Goal: Navigation & Orientation: Understand site structure

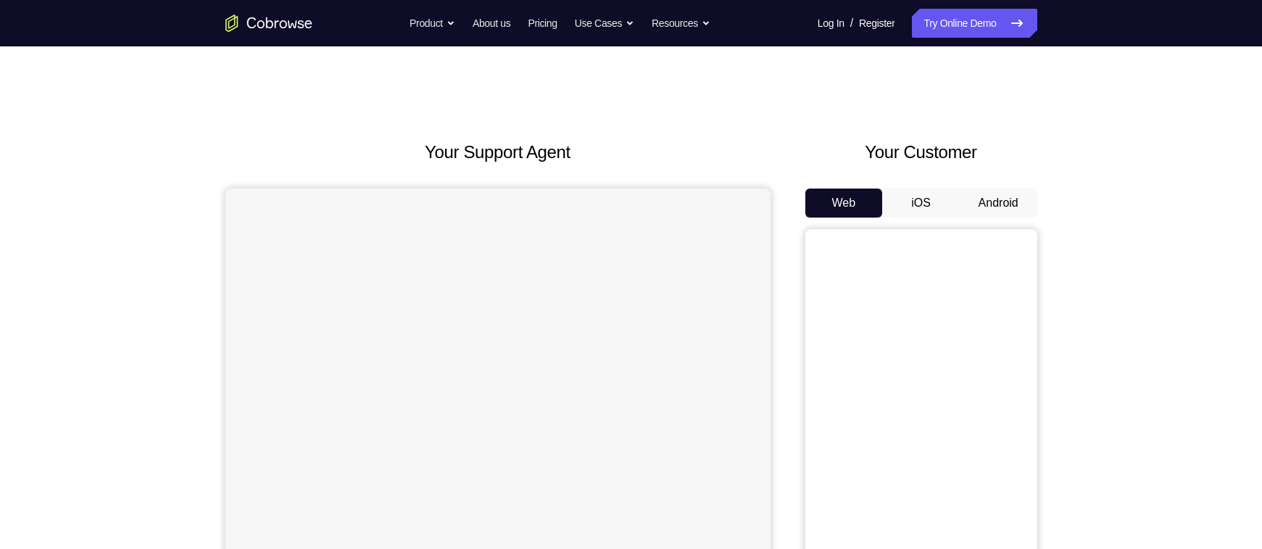
click at [984, 198] on button "Android" at bounding box center [998, 202] width 78 height 29
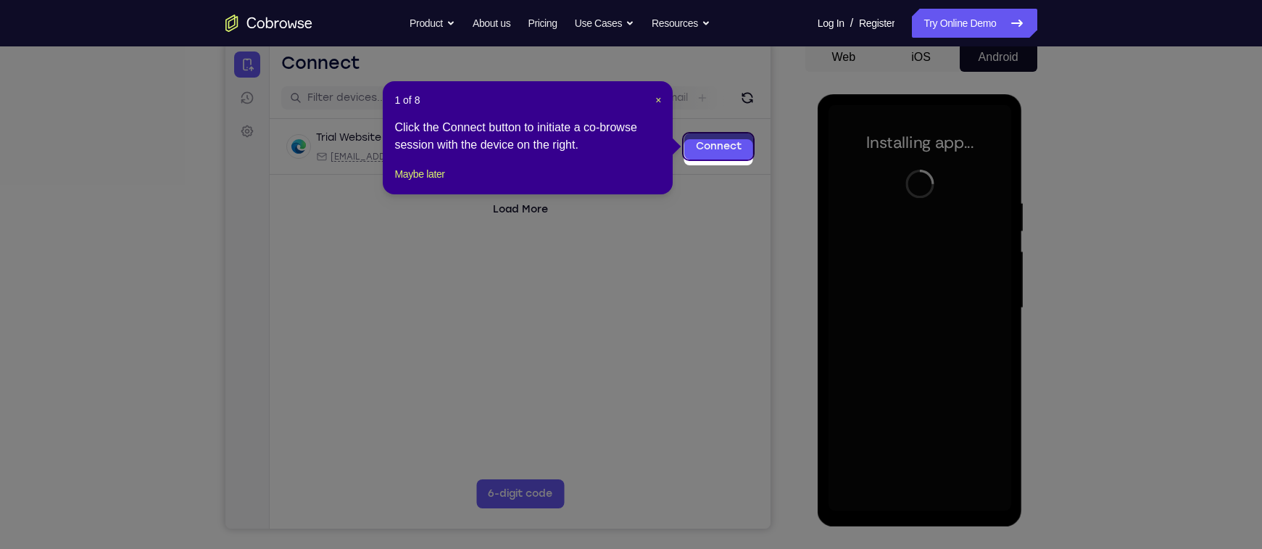
scroll to position [146, 0]
drag, startPoint x: 428, startPoint y: 186, endPoint x: 230, endPoint y: 145, distance: 202.1
click at [428, 182] on button "Maybe later" at bounding box center [419, 172] width 50 height 17
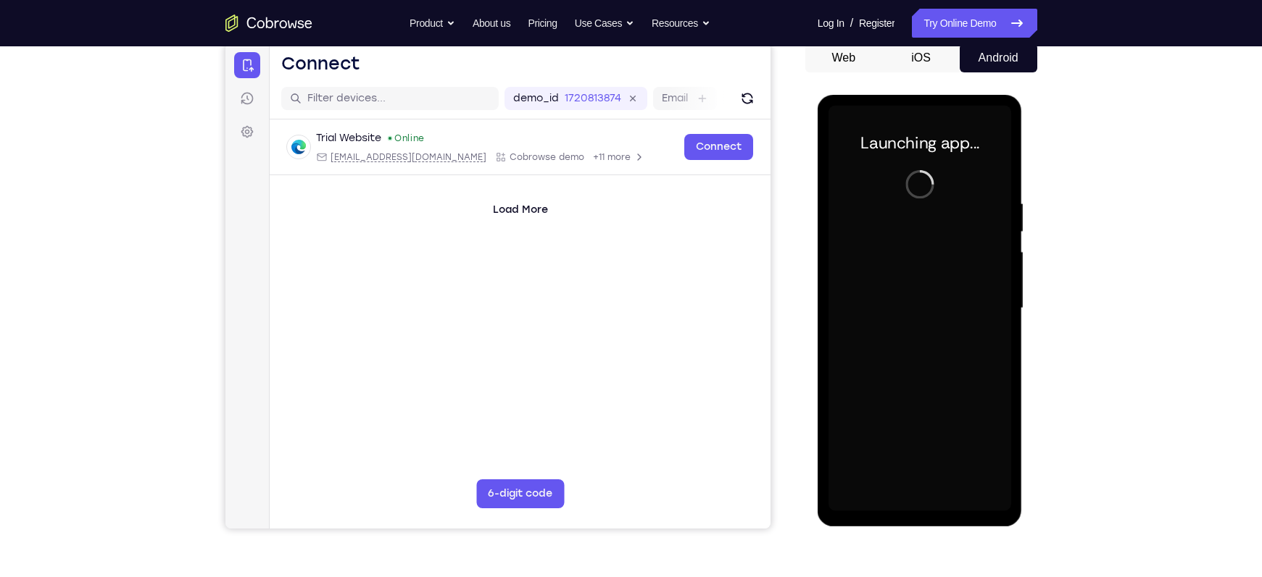
scroll to position [146, 0]
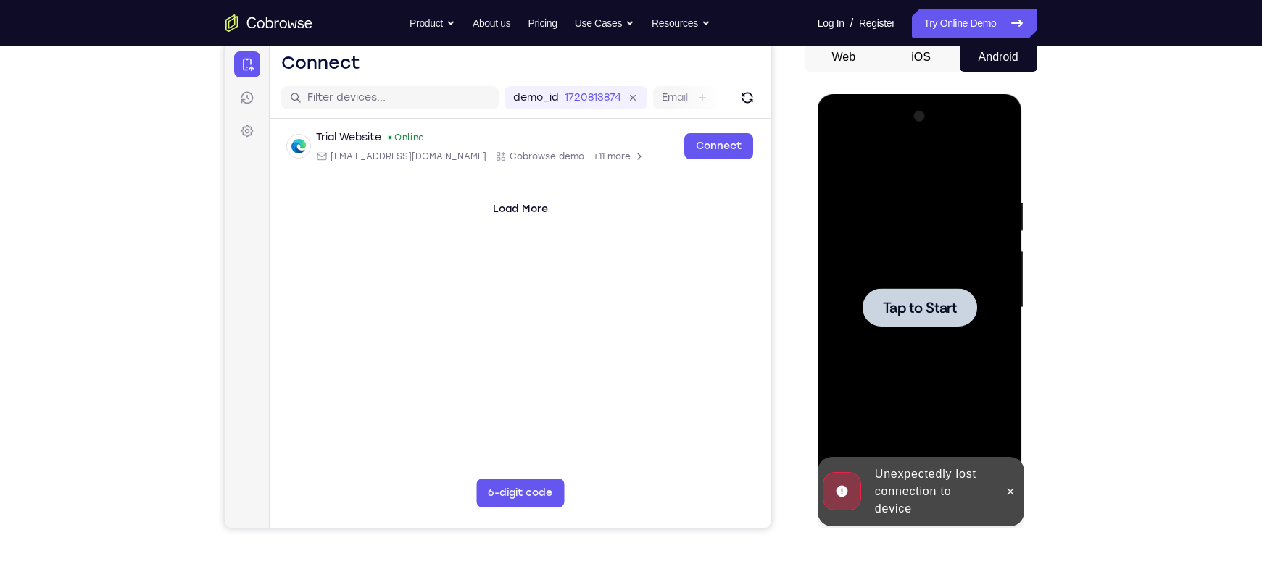
click at [922, 301] on span "Tap to Start" at bounding box center [920, 308] width 74 height 14
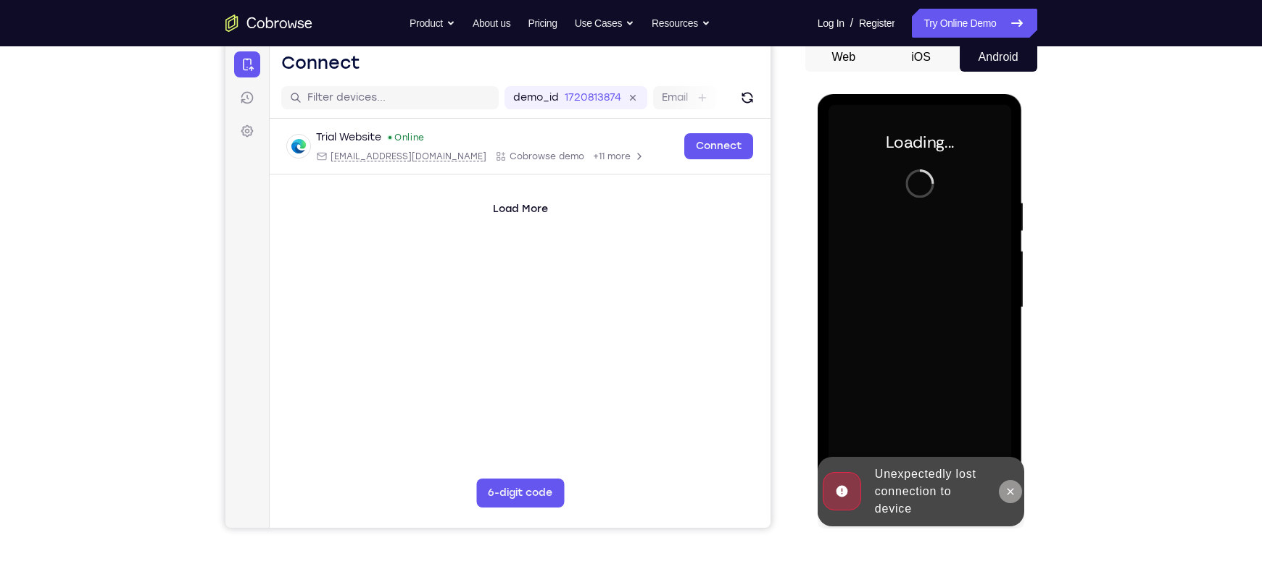
click at [1010, 497] on icon at bounding box center [1010, 492] width 12 height 12
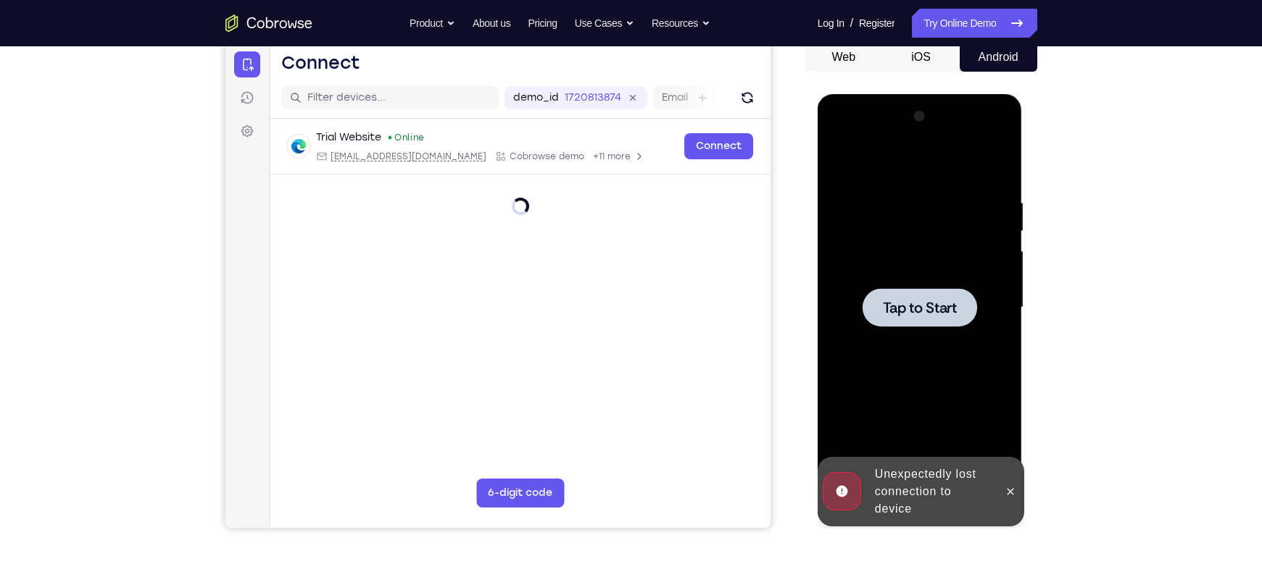
click at [918, 301] on span "Tap to Start" at bounding box center [920, 308] width 74 height 14
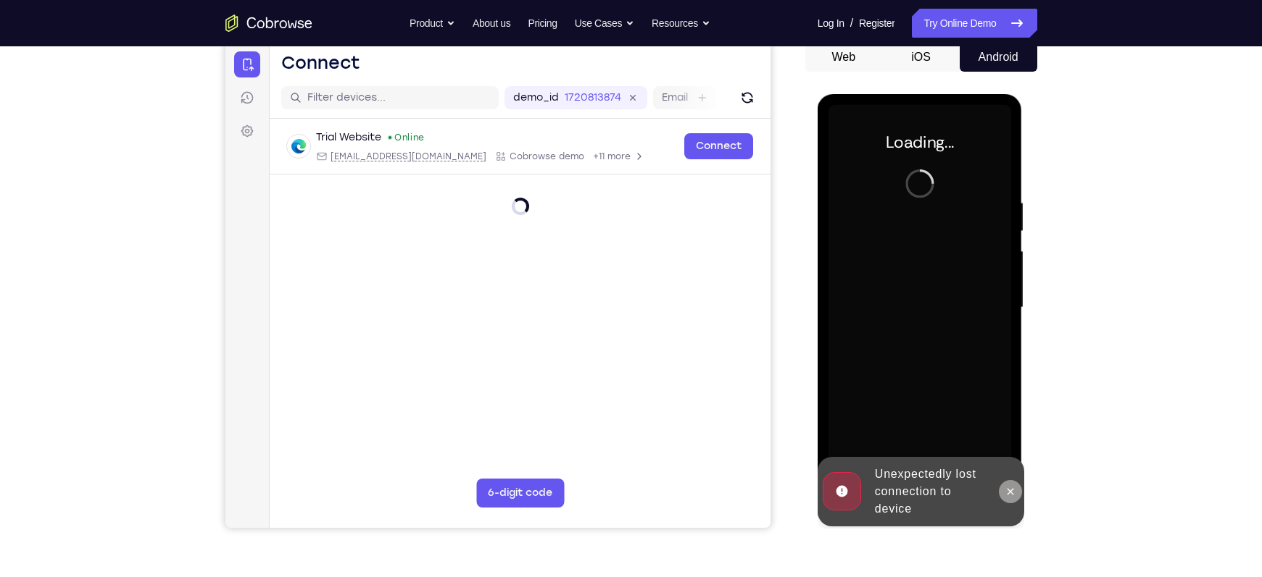
click at [1010, 488] on icon at bounding box center [1010, 492] width 12 height 12
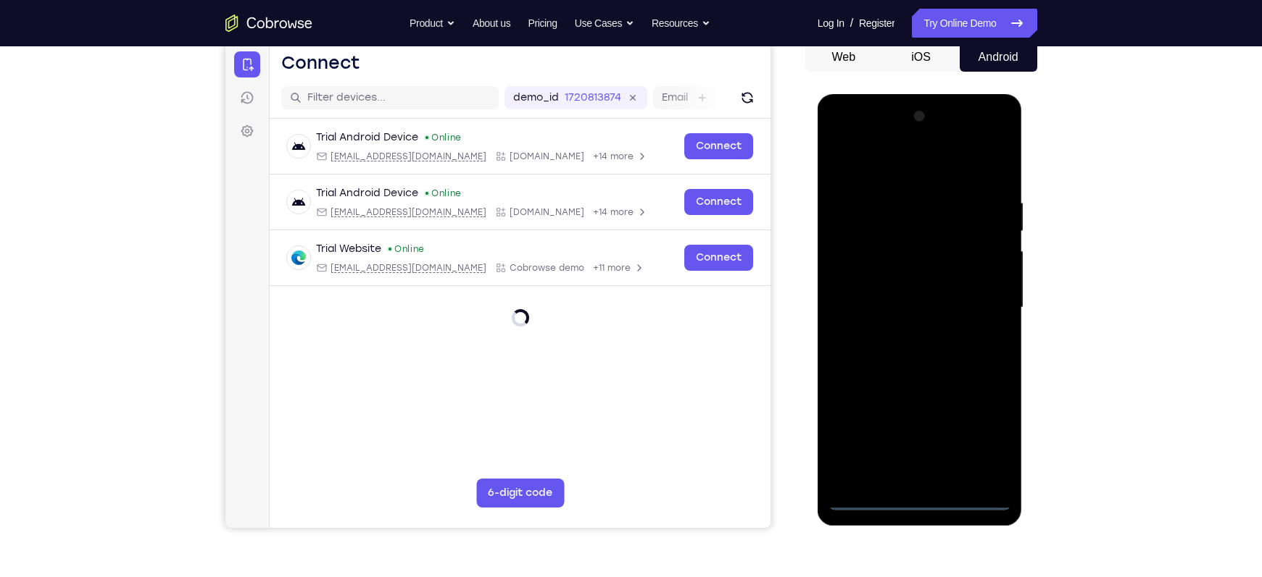
click at [922, 503] on div at bounding box center [919, 308] width 183 height 406
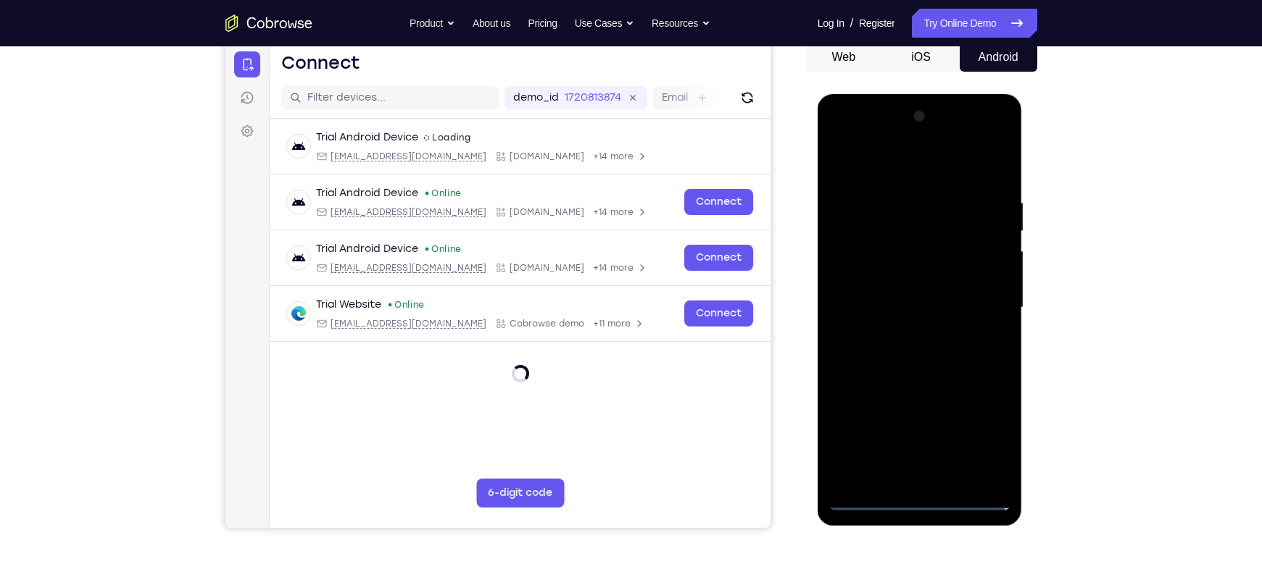
click at [984, 438] on div at bounding box center [919, 308] width 183 height 406
click at [898, 159] on div at bounding box center [919, 308] width 183 height 406
click at [984, 302] on div at bounding box center [919, 308] width 183 height 406
click at [908, 333] on div at bounding box center [919, 308] width 183 height 406
click at [886, 295] on div at bounding box center [919, 308] width 183 height 406
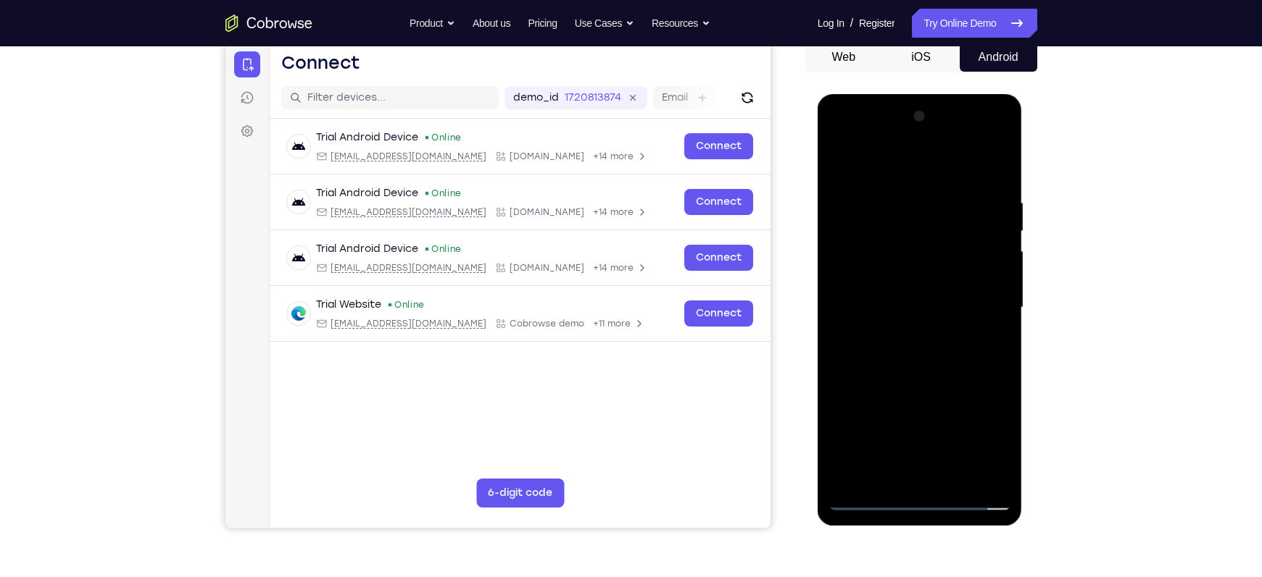
click at [876, 279] on div at bounding box center [919, 308] width 183 height 406
click at [874, 304] on div at bounding box center [919, 308] width 183 height 406
drag, startPoint x: 936, startPoint y: 172, endPoint x: 921, endPoint y: 138, distance: 36.6
click at [921, 138] on div at bounding box center [919, 308] width 183 height 406
click at [997, 180] on div at bounding box center [919, 308] width 183 height 406
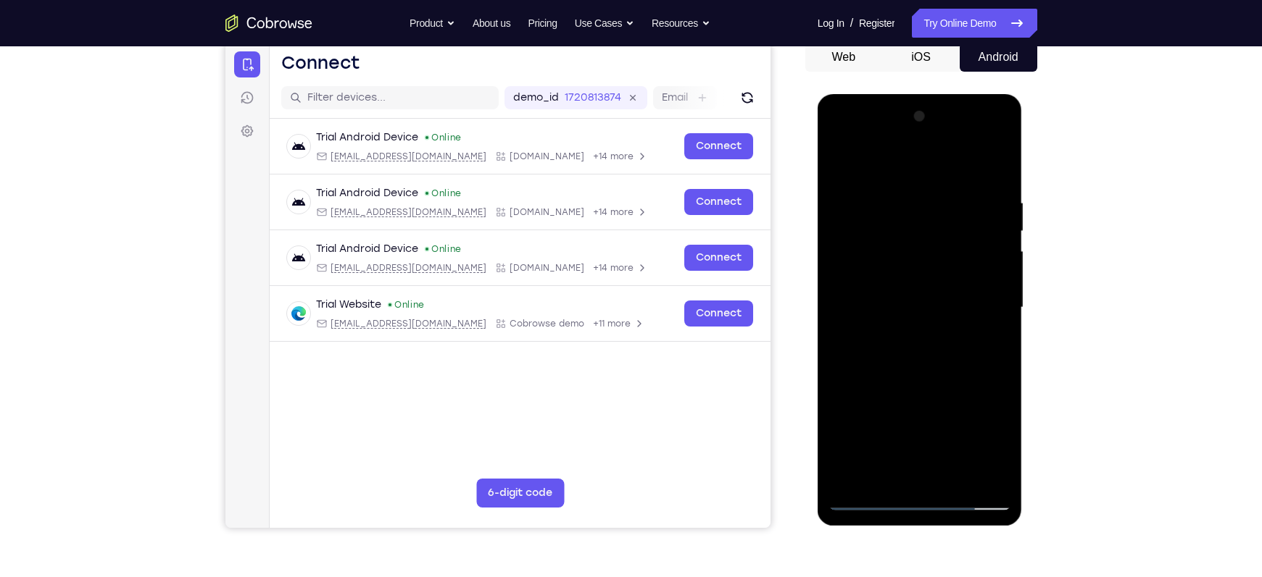
click at [954, 473] on div at bounding box center [919, 308] width 183 height 406
click at [921, 383] on div at bounding box center [919, 308] width 183 height 406
click at [919, 386] on div at bounding box center [919, 308] width 183 height 406
click at [844, 166] on div at bounding box center [919, 308] width 183 height 406
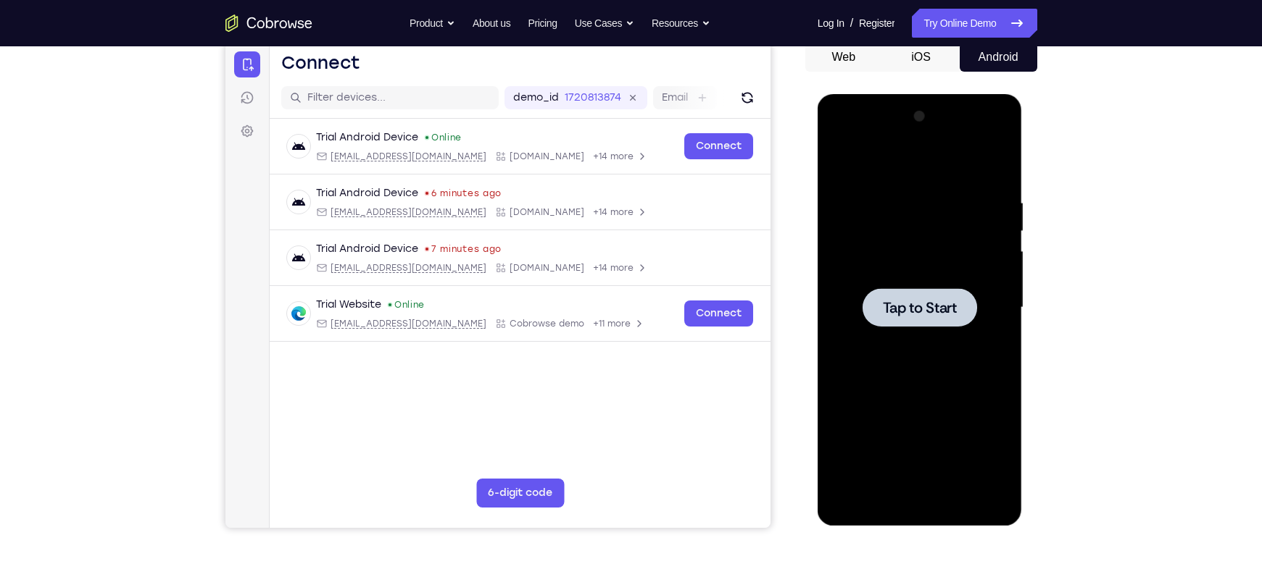
click at [914, 325] on div at bounding box center [919, 307] width 114 height 38
click at [922, 501] on div at bounding box center [919, 308] width 183 height 406
click at [1184, 432] on div "Your Support Agent Your Customer Web iOS Android Next Steps We’d be happy to gi…" at bounding box center [631, 379] width 1262 height 956
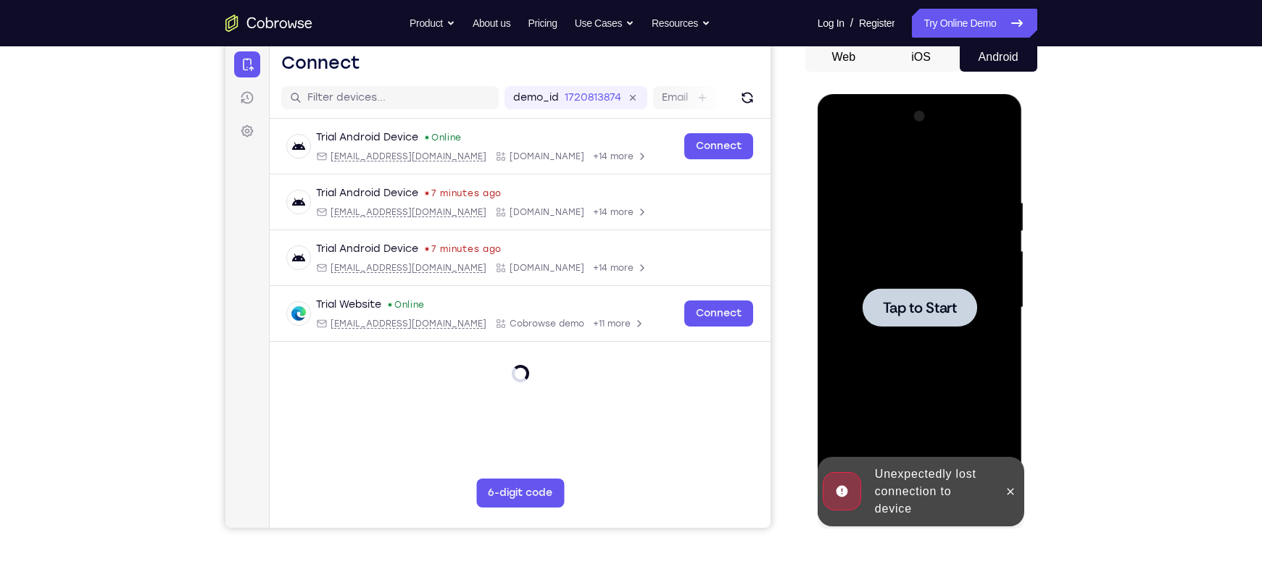
click at [942, 301] on span "Tap to Start" at bounding box center [920, 308] width 74 height 14
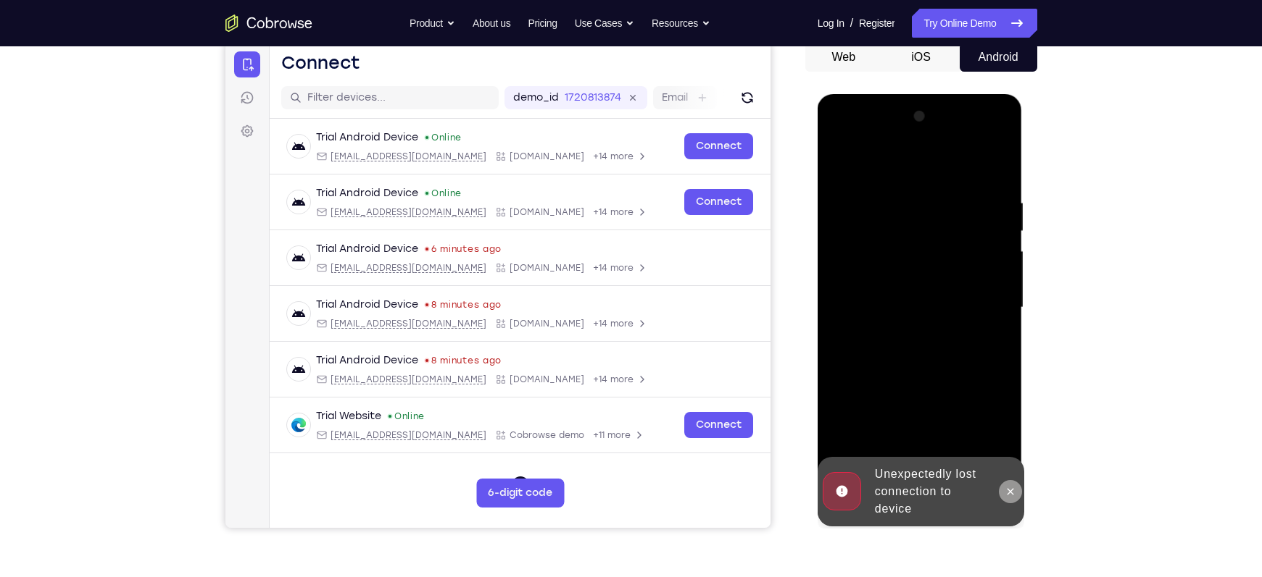
click at [1014, 489] on icon at bounding box center [1010, 492] width 12 height 12
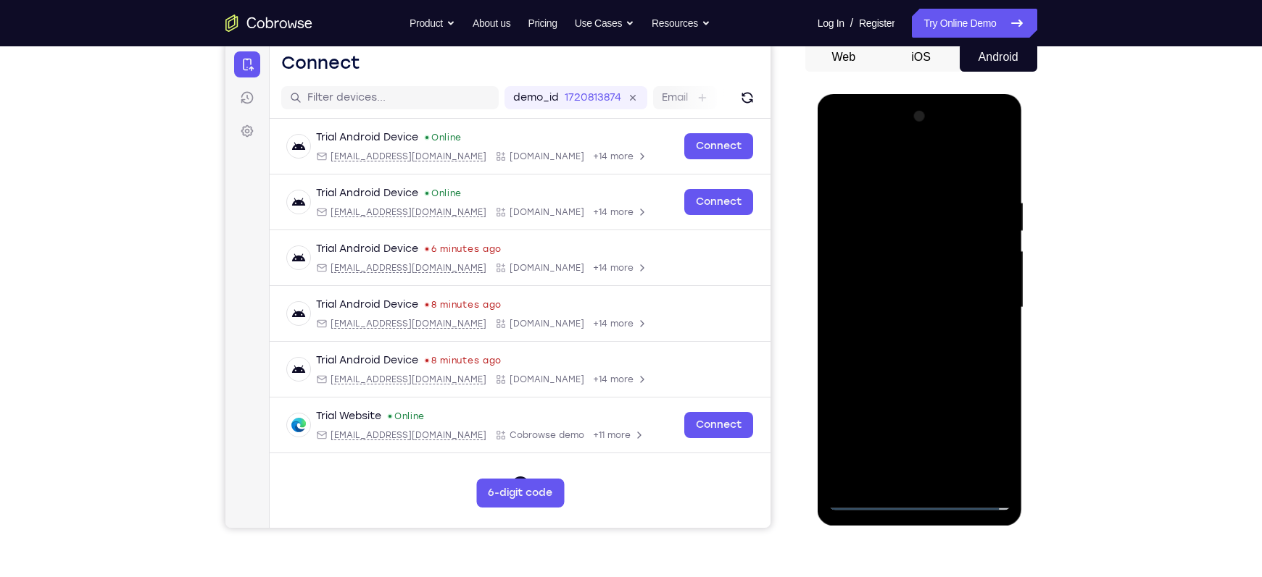
click at [917, 496] on div at bounding box center [919, 308] width 183 height 406
click at [983, 442] on div at bounding box center [919, 308] width 183 height 406
click at [914, 170] on div at bounding box center [919, 308] width 183 height 406
click at [980, 310] on div at bounding box center [919, 308] width 183 height 406
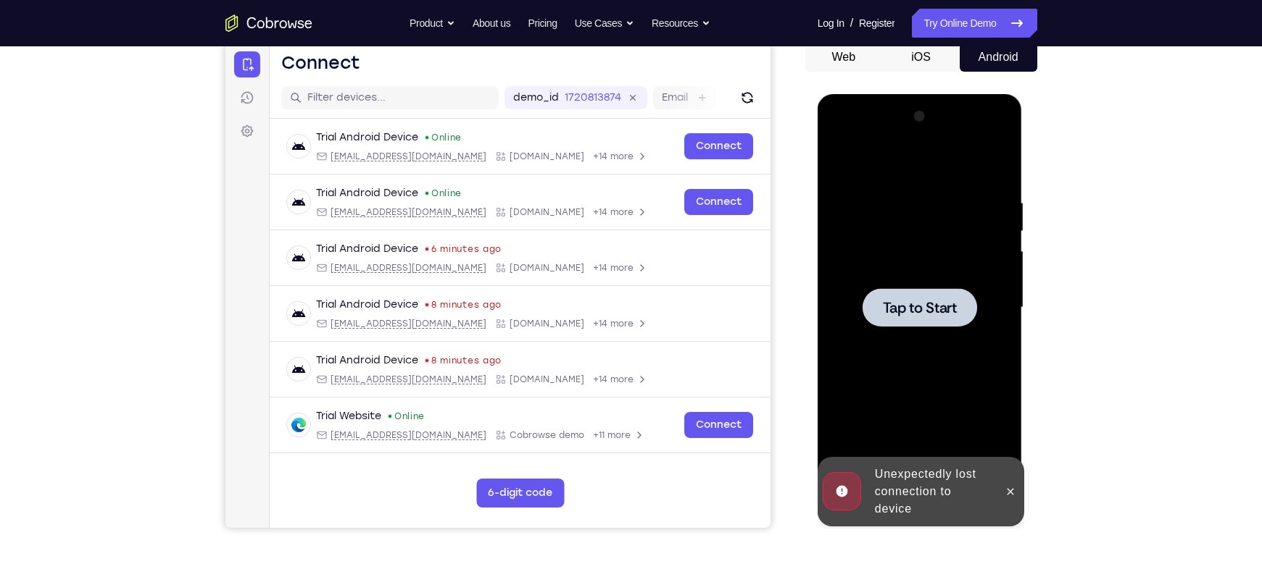
click at [898, 306] on span "Tap to Start" at bounding box center [920, 308] width 74 height 14
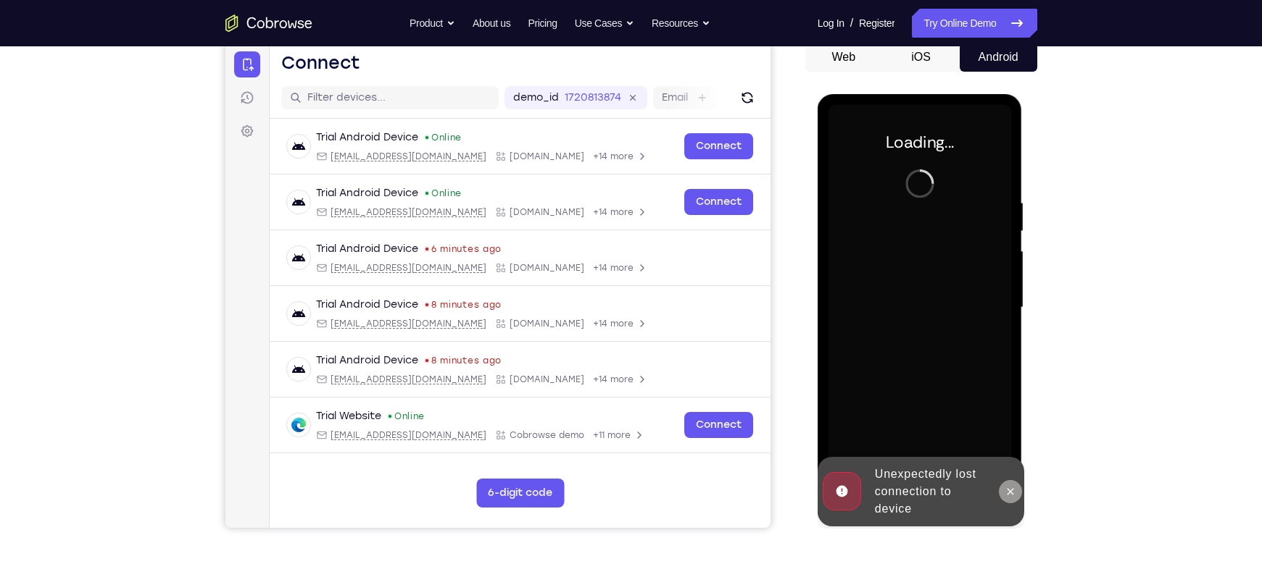
click at [1016, 494] on icon at bounding box center [1010, 492] width 12 height 12
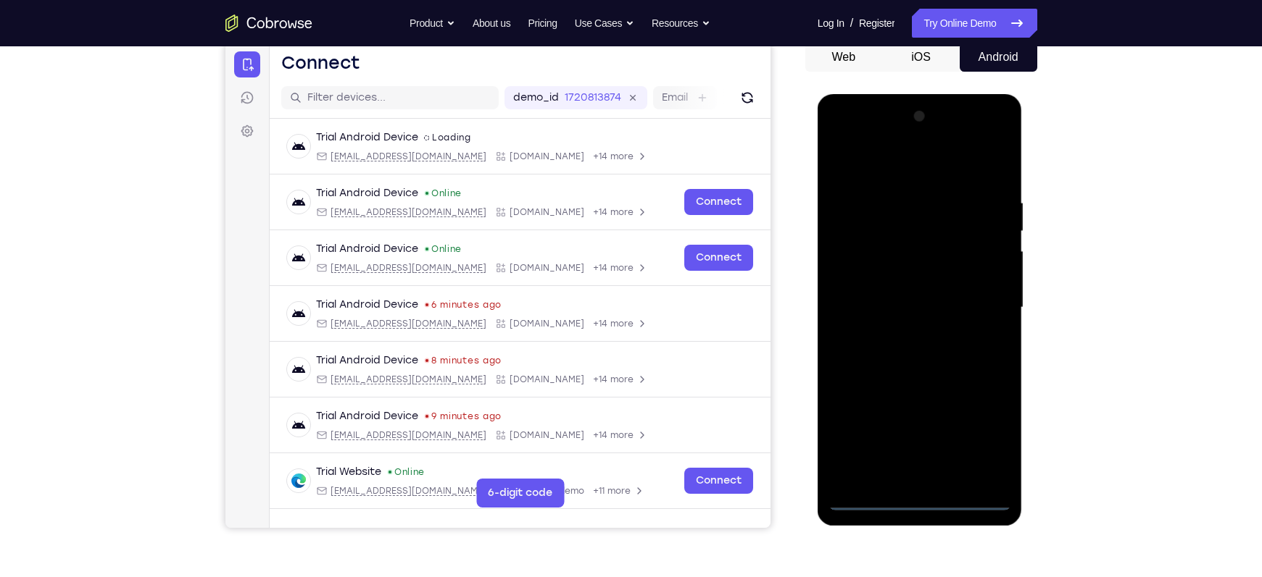
click at [919, 503] on div at bounding box center [919, 308] width 183 height 406
click at [982, 442] on div at bounding box center [919, 308] width 183 height 406
click at [916, 179] on div at bounding box center [919, 308] width 183 height 406
click at [980, 298] on div at bounding box center [919, 308] width 183 height 406
click at [906, 333] on div at bounding box center [919, 308] width 183 height 406
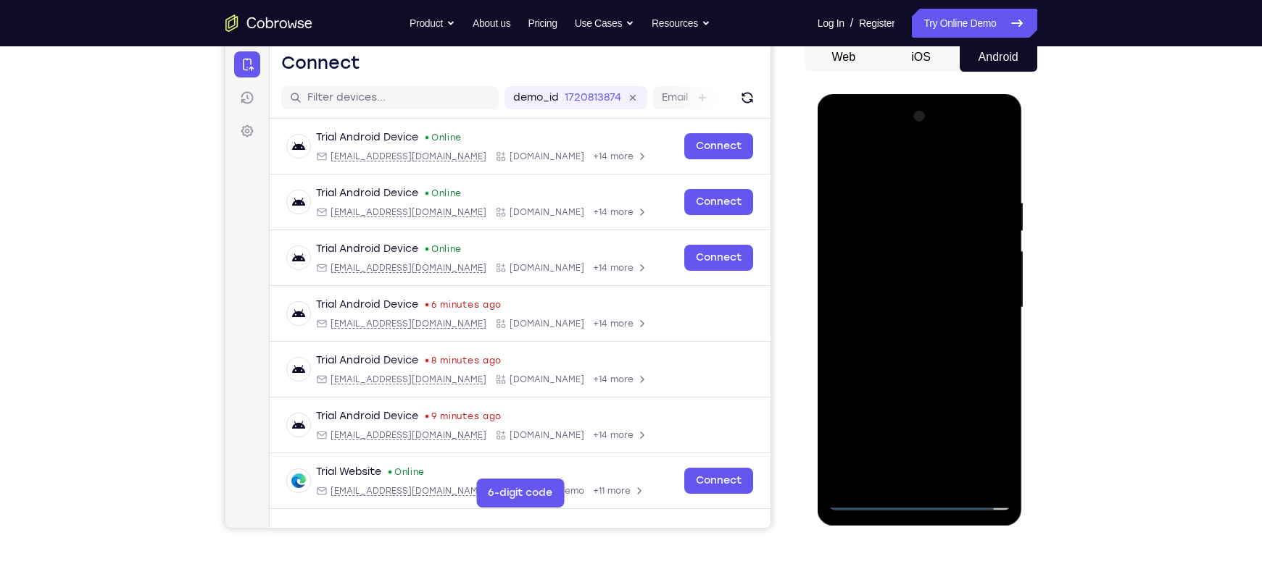
click at [911, 295] on div at bounding box center [919, 308] width 183 height 406
click at [860, 326] on div at bounding box center [919, 308] width 183 height 406
click at [867, 356] on div at bounding box center [919, 308] width 183 height 406
click at [893, 322] on div at bounding box center [919, 308] width 183 height 406
click at [853, 278] on div at bounding box center [919, 308] width 183 height 406
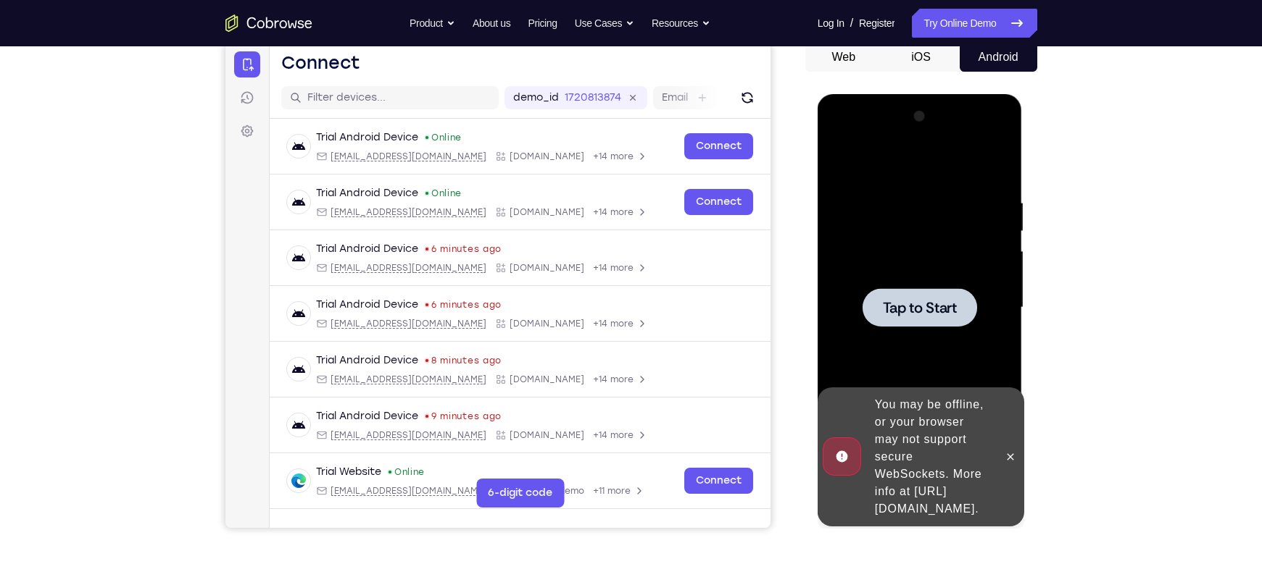
click at [939, 330] on div at bounding box center [919, 308] width 183 height 406
click at [908, 301] on span "Tap to Start" at bounding box center [920, 308] width 74 height 14
click at [1006, 451] on icon at bounding box center [1010, 457] width 12 height 12
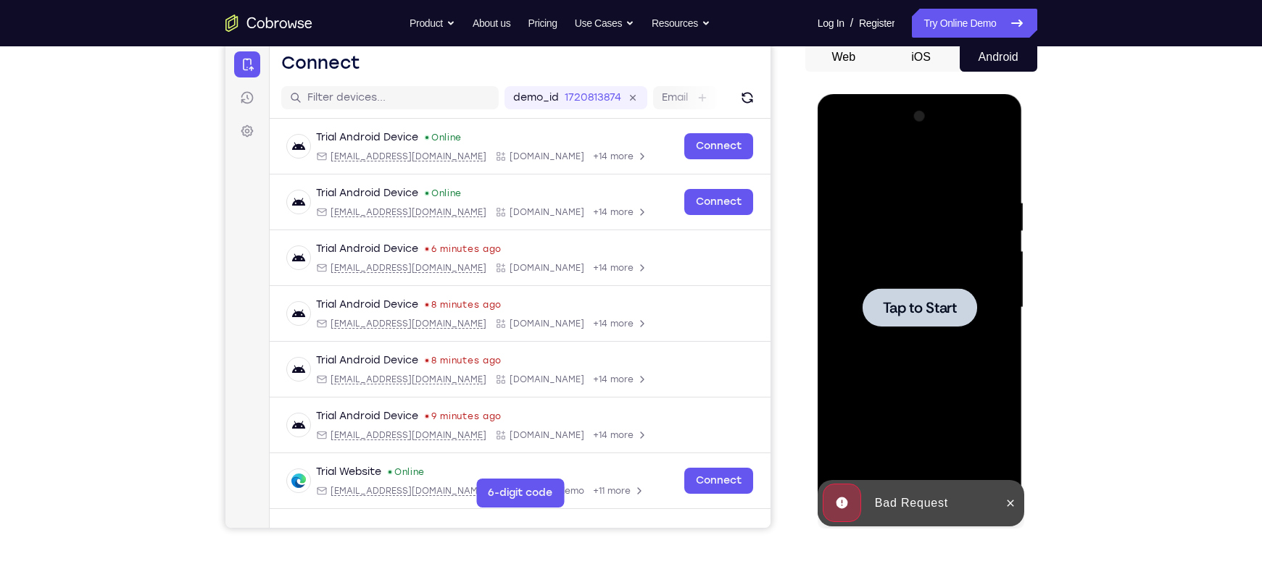
click at [931, 307] on span "Tap to Start" at bounding box center [920, 308] width 74 height 14
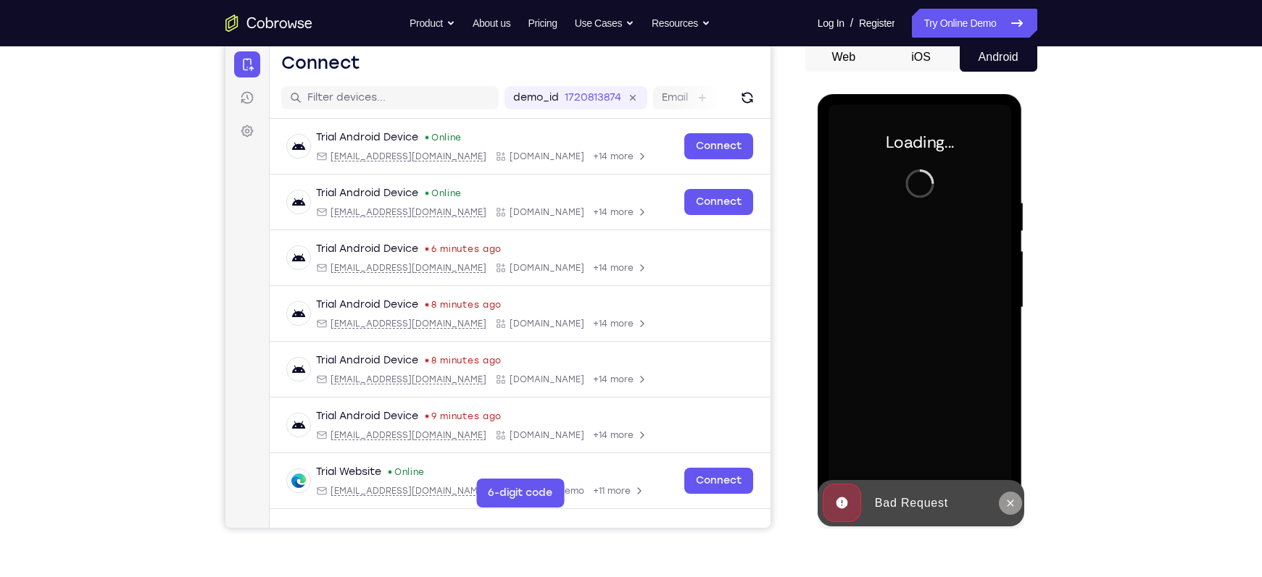
click at [1014, 498] on icon at bounding box center [1010, 504] width 12 height 12
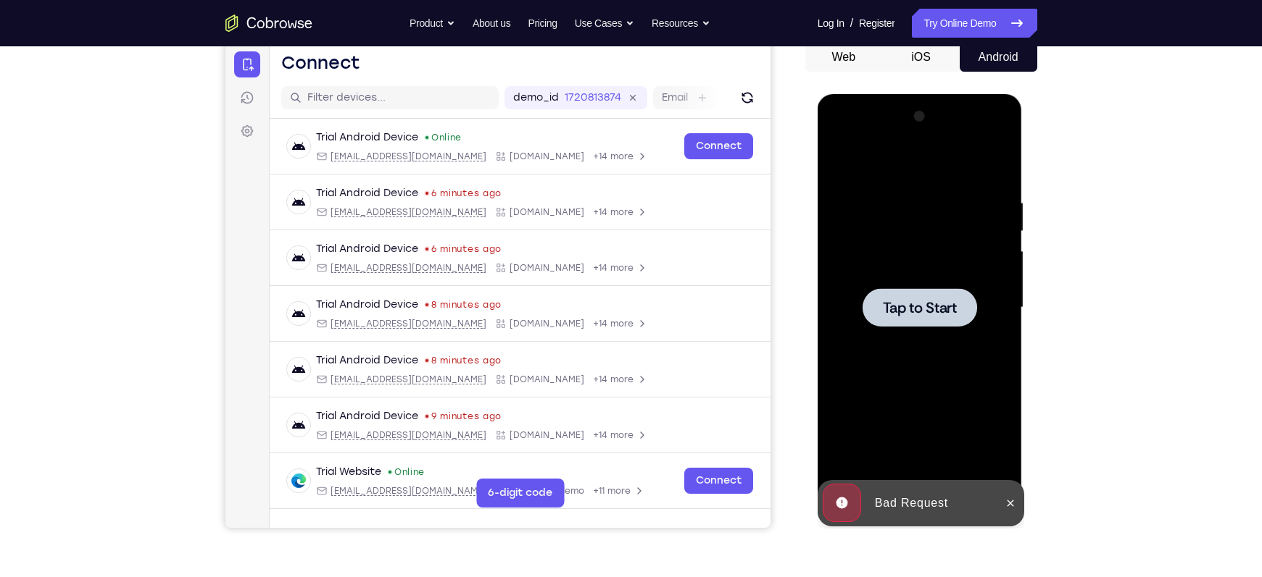
click at [922, 315] on span "Tap to Start" at bounding box center [920, 308] width 74 height 14
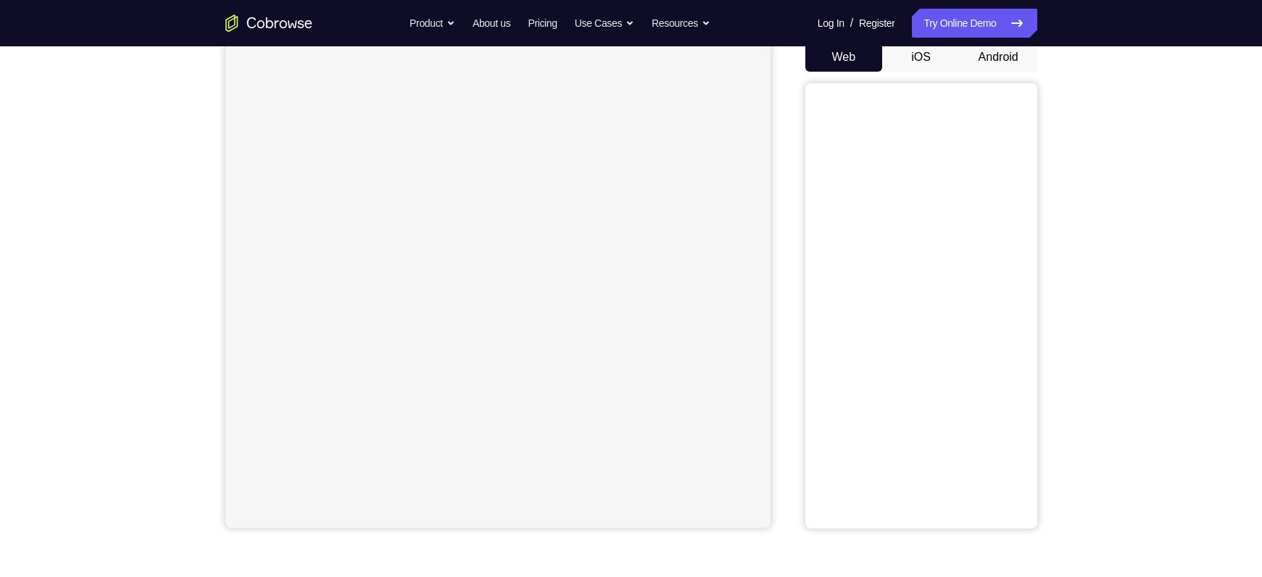
scroll to position [99, 0]
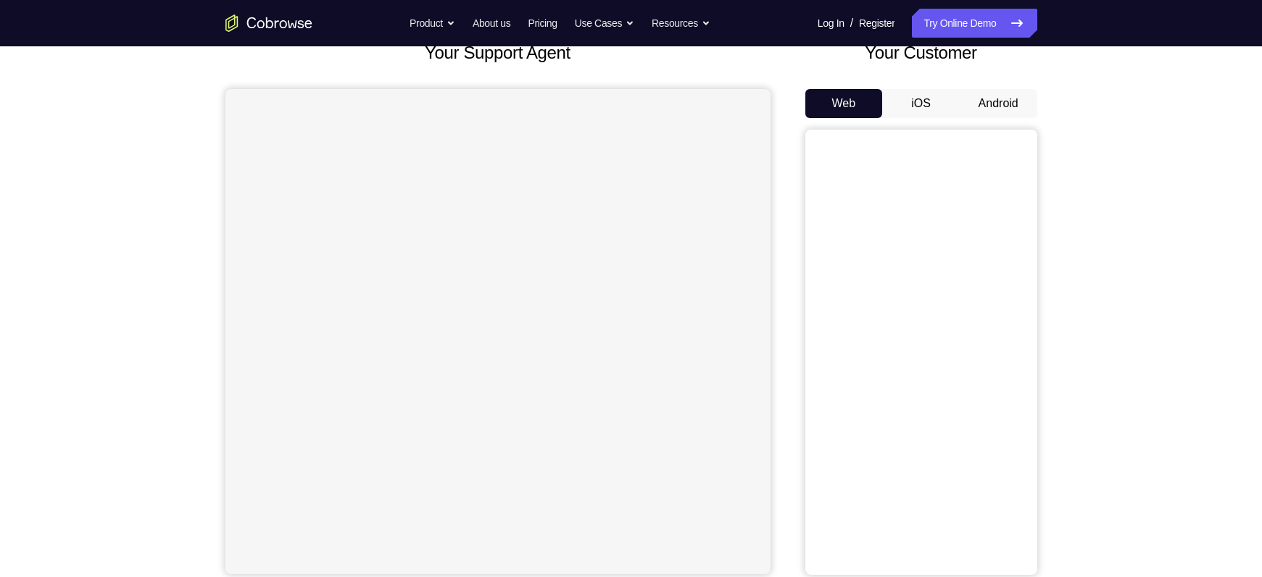
click at [991, 113] on button "Android" at bounding box center [998, 103] width 78 height 29
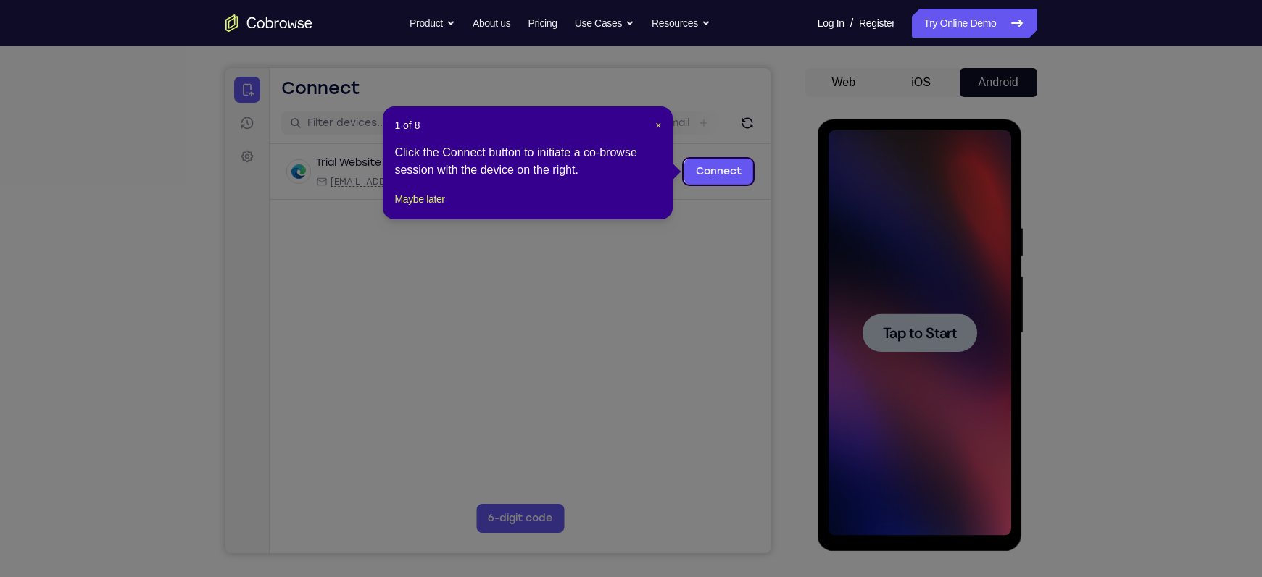
scroll to position [0, 0]
click at [655, 131] on button "×" at bounding box center [658, 125] width 6 height 14
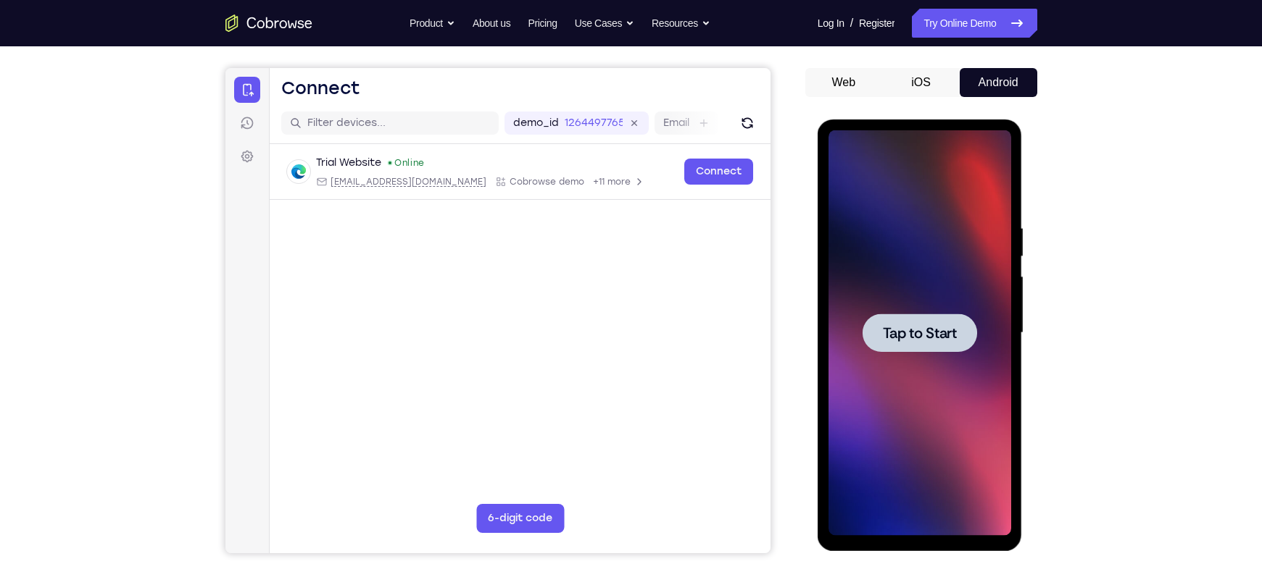
click at [935, 321] on div at bounding box center [919, 333] width 114 height 38
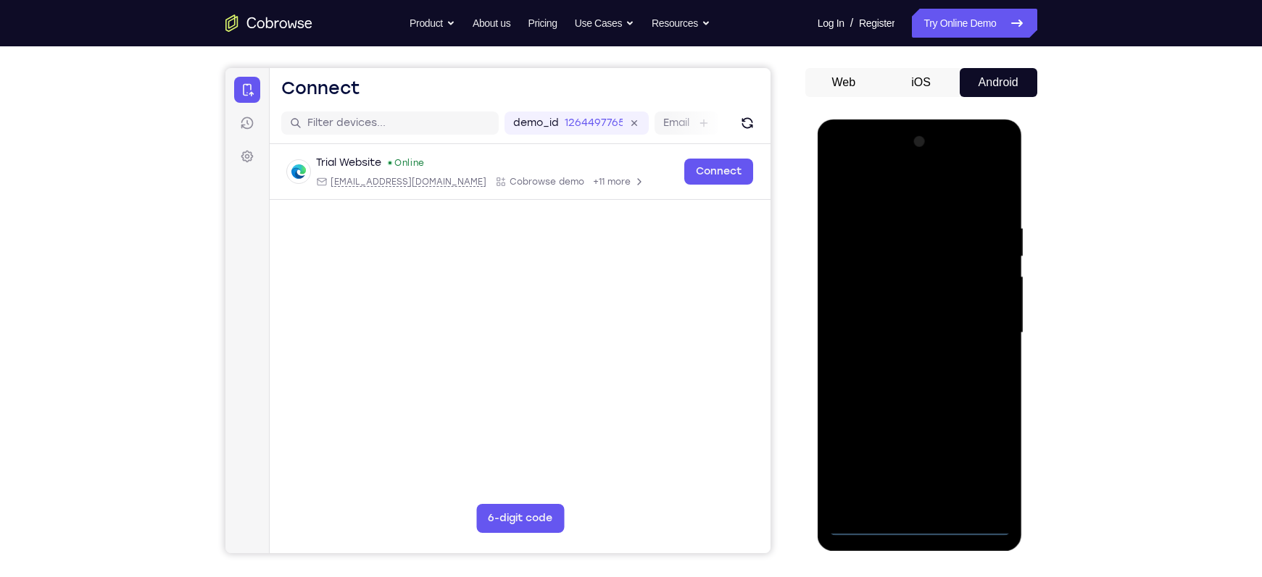
click at [919, 524] on div at bounding box center [919, 333] width 183 height 406
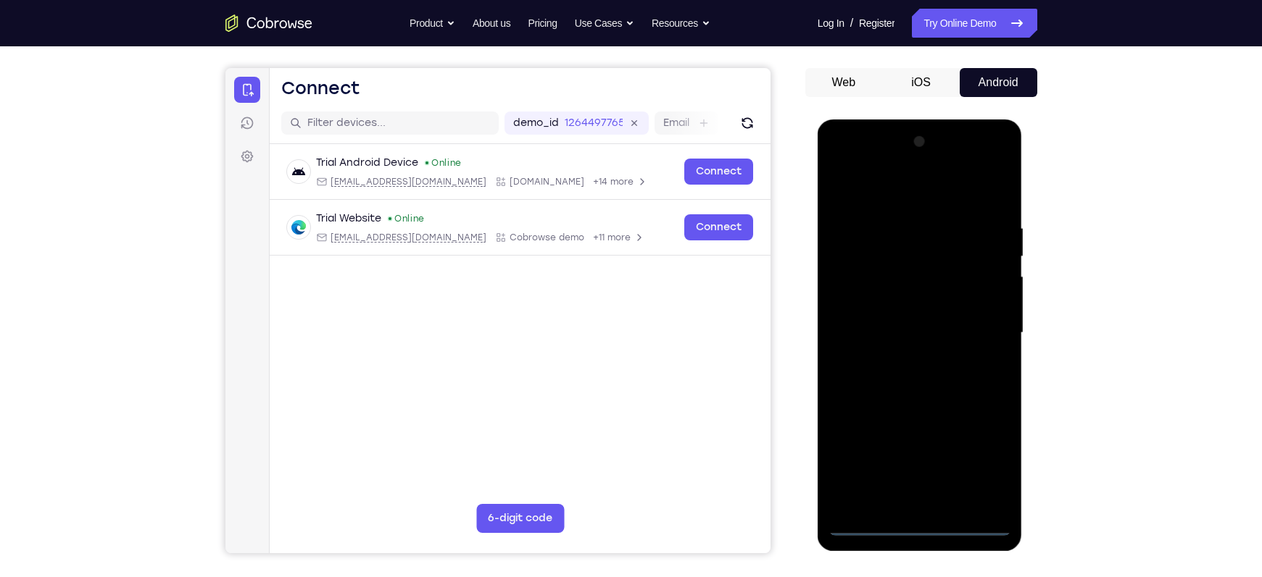
click at [983, 468] on div at bounding box center [919, 333] width 183 height 406
click at [851, 190] on div at bounding box center [919, 333] width 183 height 406
click at [975, 327] on div at bounding box center [919, 333] width 183 height 406
click at [905, 355] on div at bounding box center [919, 333] width 183 height 406
click at [899, 320] on div at bounding box center [919, 333] width 183 height 406
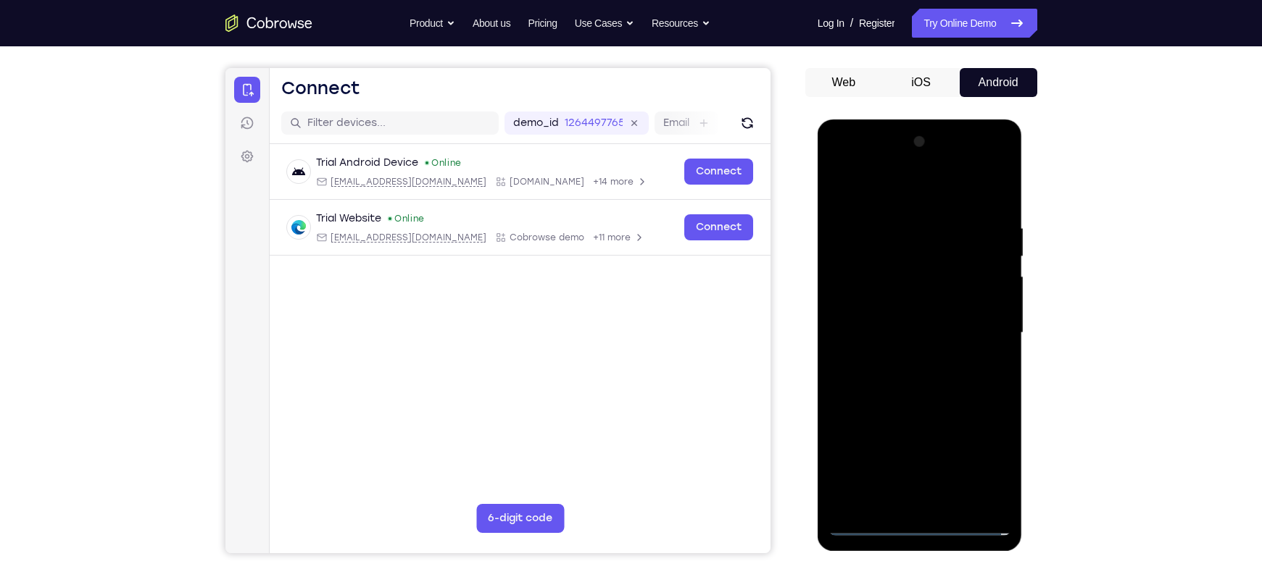
click at [877, 303] on div at bounding box center [919, 333] width 183 height 406
click at [878, 335] on div at bounding box center [919, 333] width 183 height 406
click at [909, 389] on div at bounding box center [919, 333] width 183 height 406
click at [951, 499] on div at bounding box center [919, 333] width 183 height 406
click at [913, 408] on div at bounding box center [919, 333] width 183 height 406
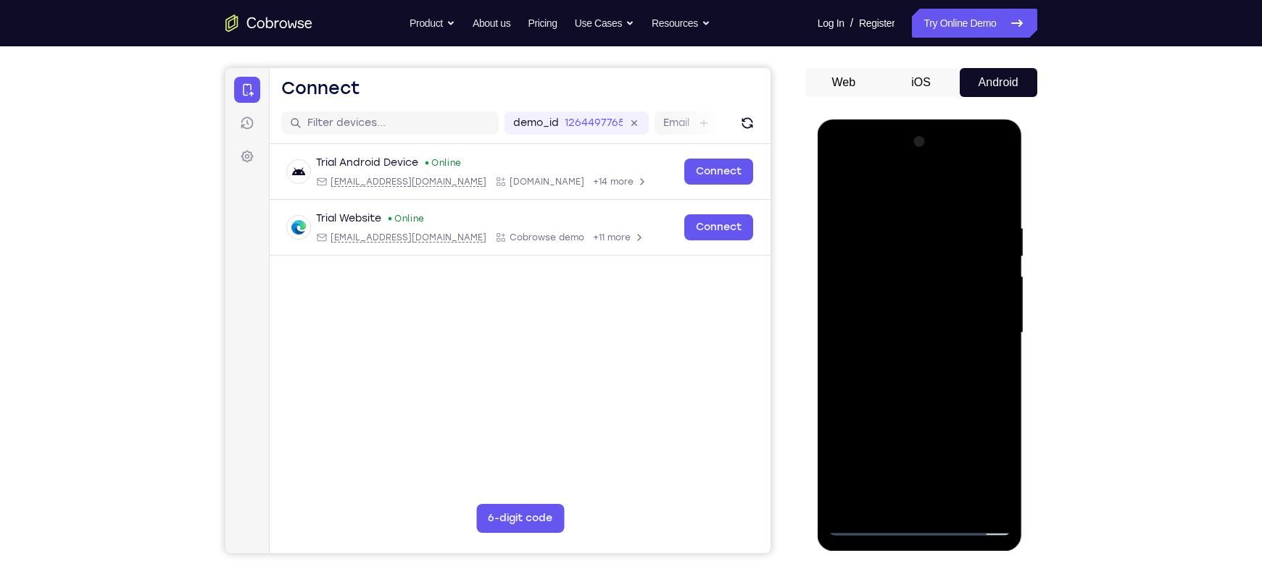
drag, startPoint x: 871, startPoint y: 201, endPoint x: 845, endPoint y: 162, distance: 47.6
click at [845, 162] on div at bounding box center [919, 333] width 183 height 406
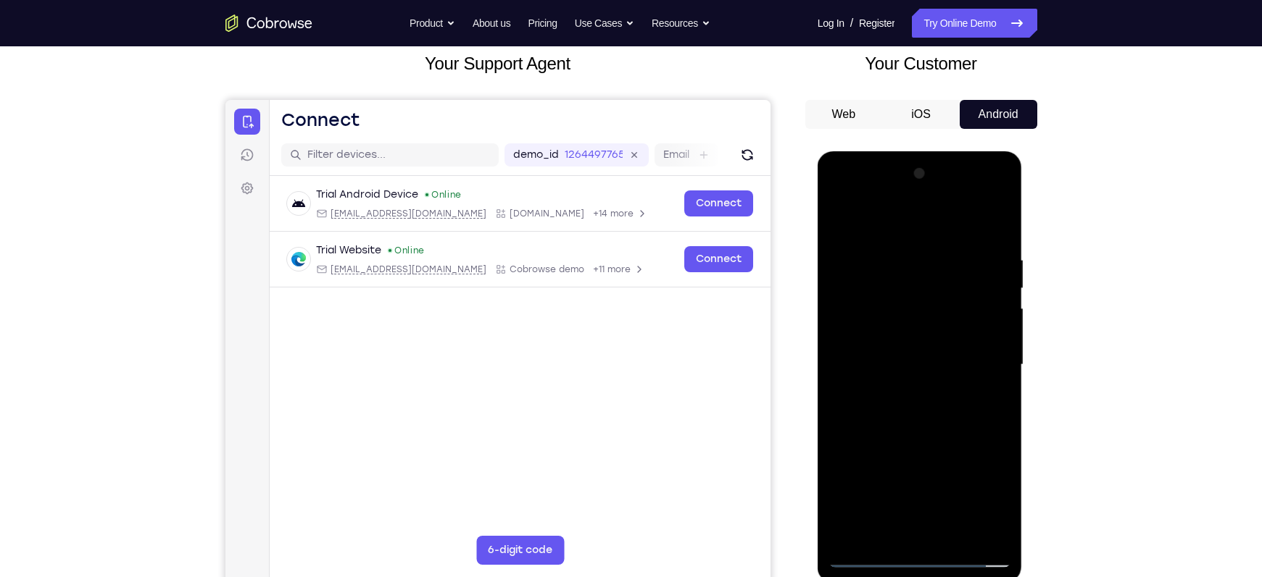
scroll to position [88, 0]
click at [850, 265] on div at bounding box center [919, 366] width 183 height 406
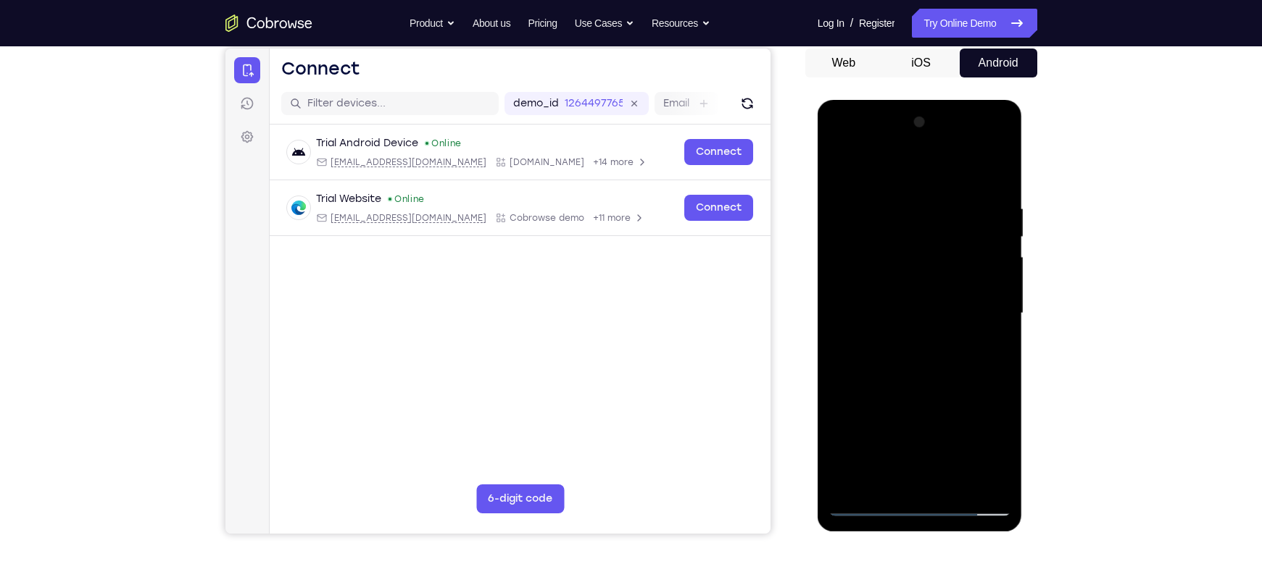
scroll to position [142, 0]
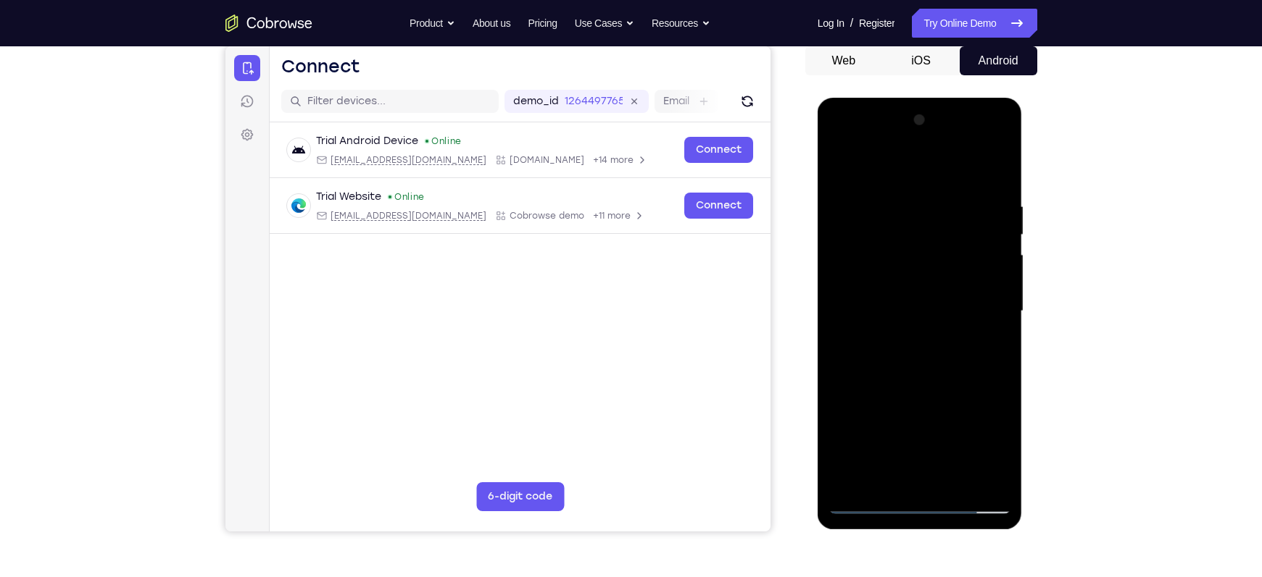
click at [883, 482] on div at bounding box center [919, 312] width 183 height 406
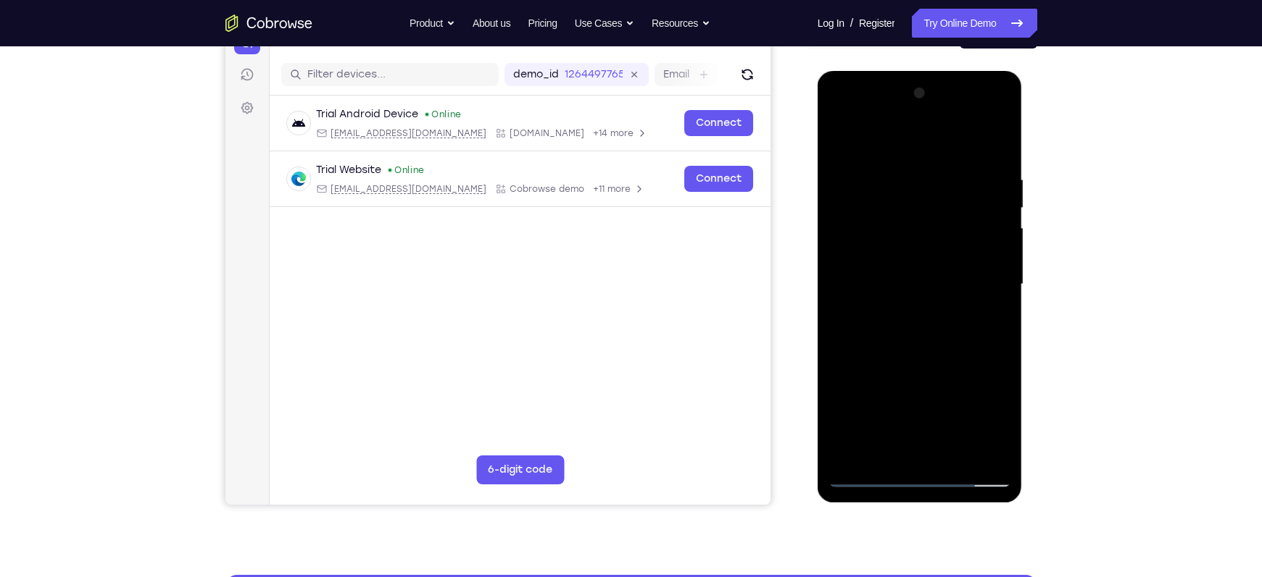
click at [875, 336] on div at bounding box center [919, 285] width 183 height 406
click at [846, 285] on div at bounding box center [919, 285] width 183 height 406
click at [998, 327] on div at bounding box center [919, 285] width 183 height 406
click at [837, 346] on div at bounding box center [919, 285] width 183 height 406
click at [884, 450] on div at bounding box center [919, 285] width 183 height 406
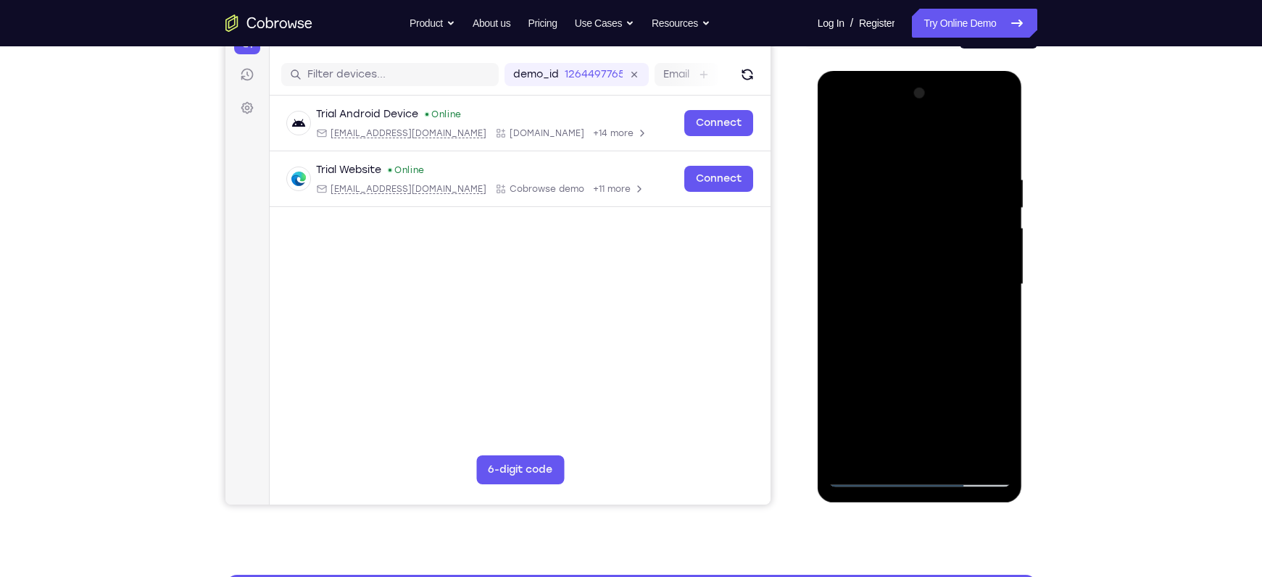
scroll to position [149, 0]
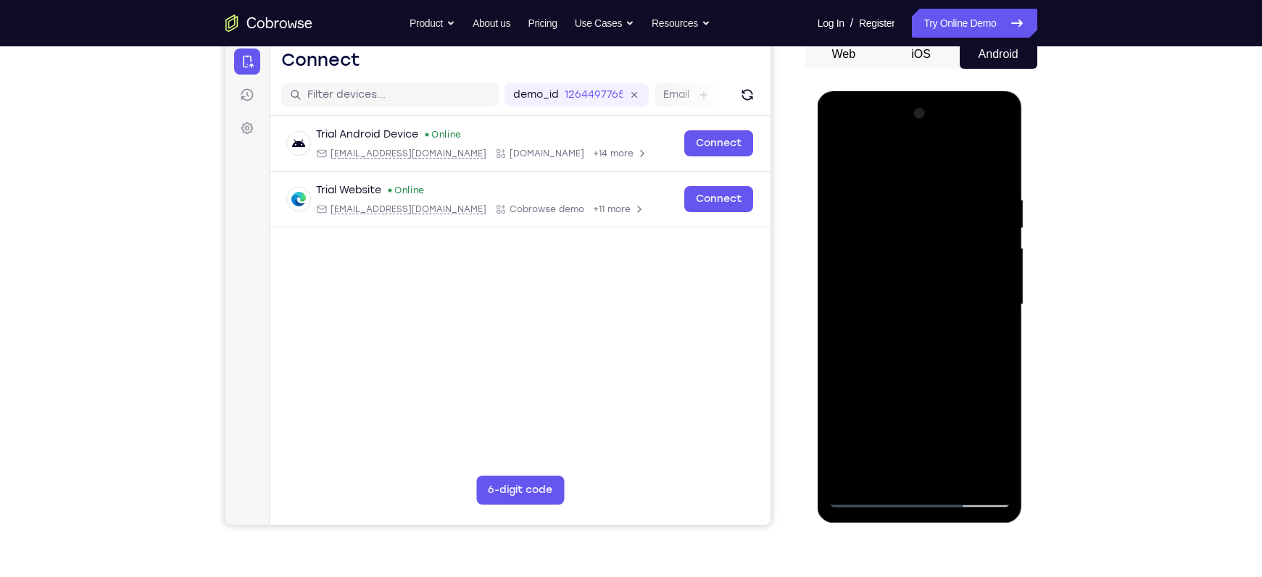
click at [885, 470] on div at bounding box center [919, 305] width 183 height 406
click at [998, 457] on div at bounding box center [919, 305] width 183 height 406
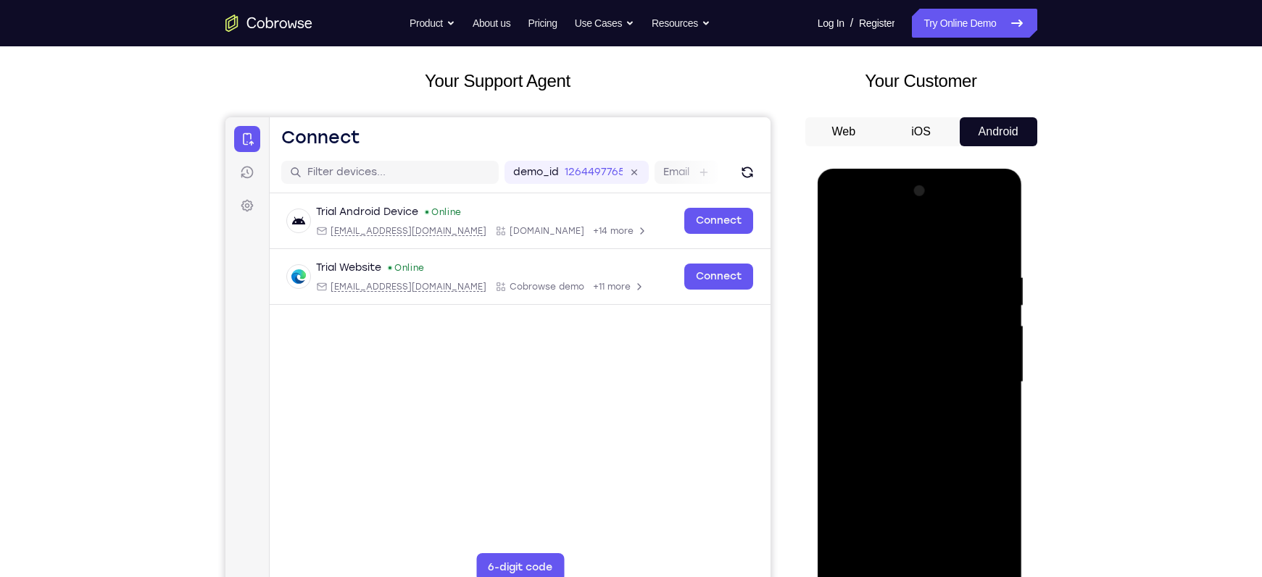
scroll to position [70, 0]
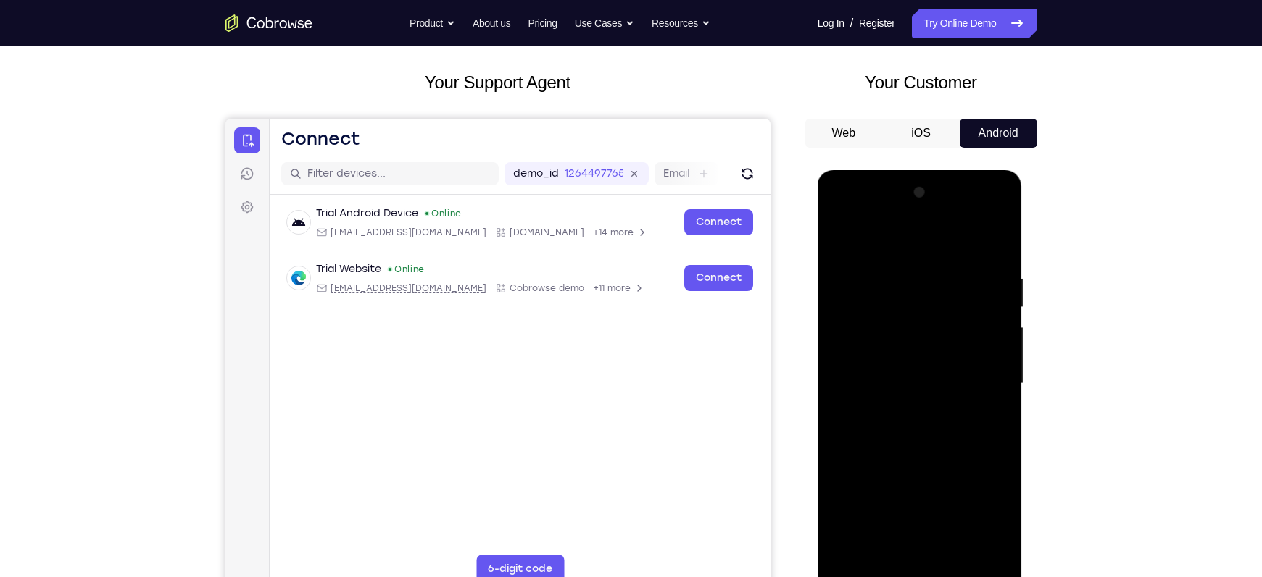
click at [998, 240] on div at bounding box center [919, 384] width 183 height 406
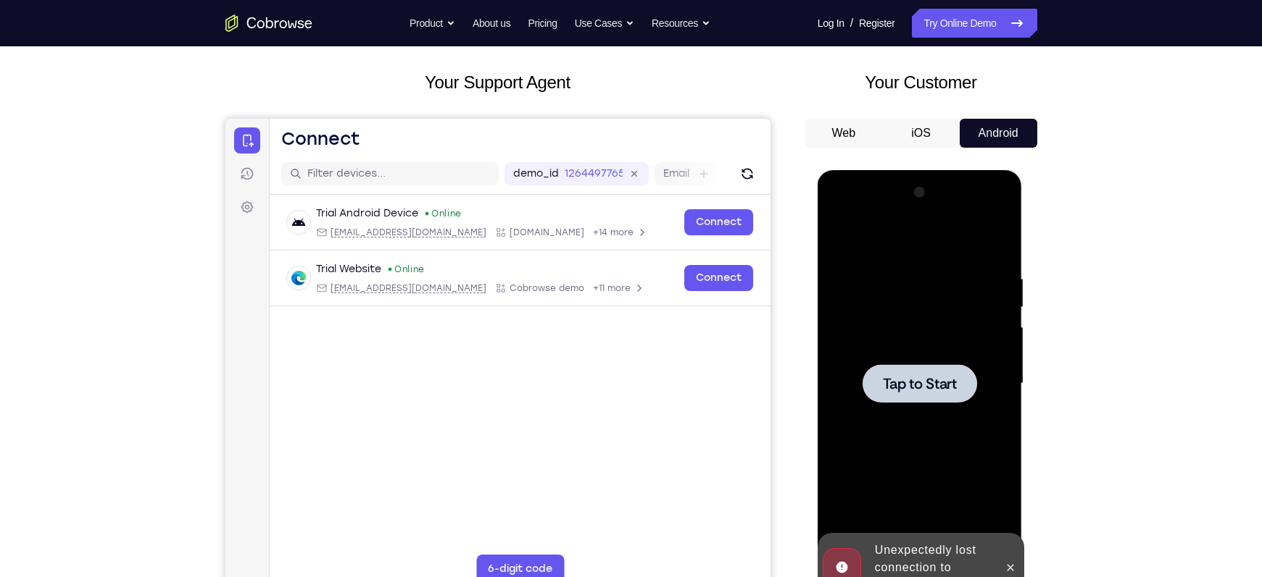
click at [933, 378] on span "Tap to Start" at bounding box center [920, 384] width 74 height 14
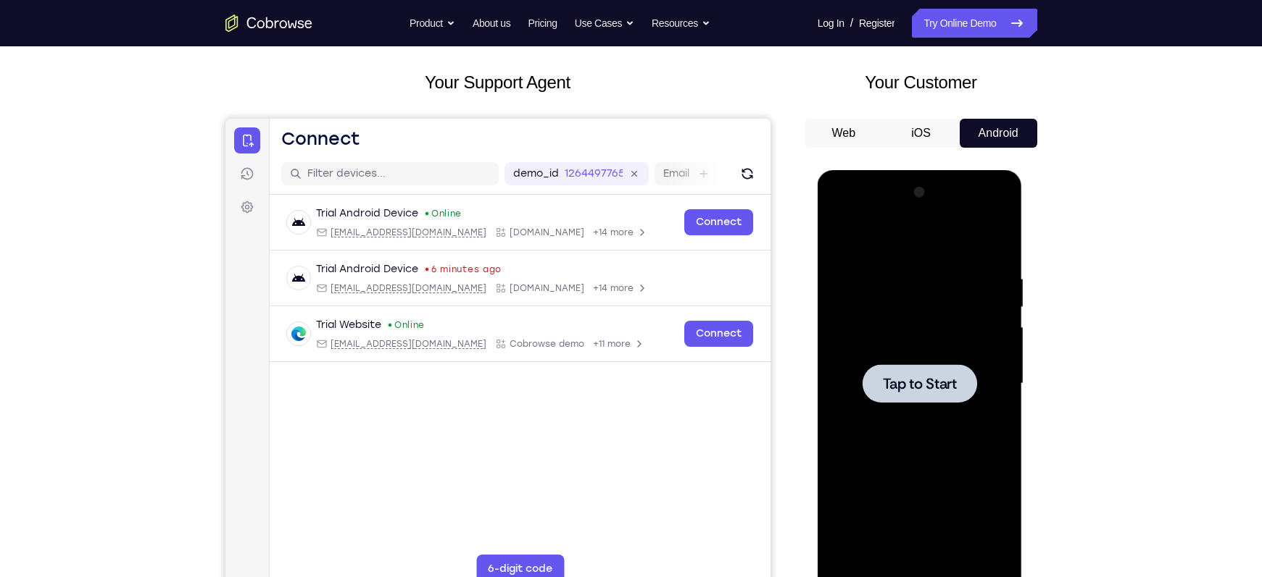
click at [943, 399] on div at bounding box center [919, 383] width 114 height 38
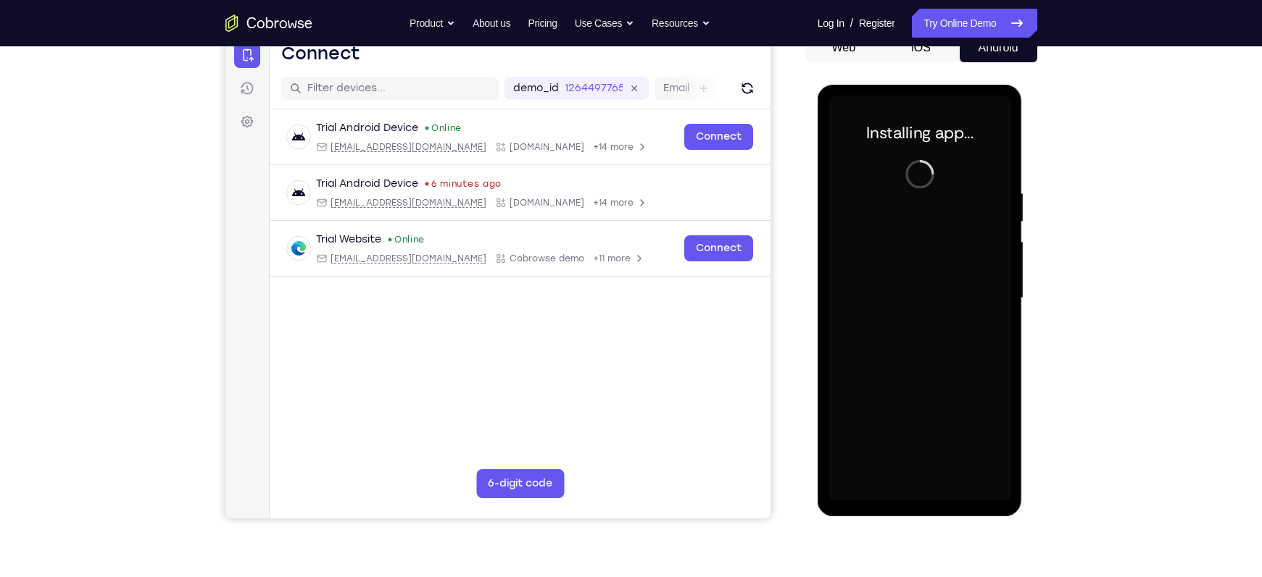
scroll to position [157, 0]
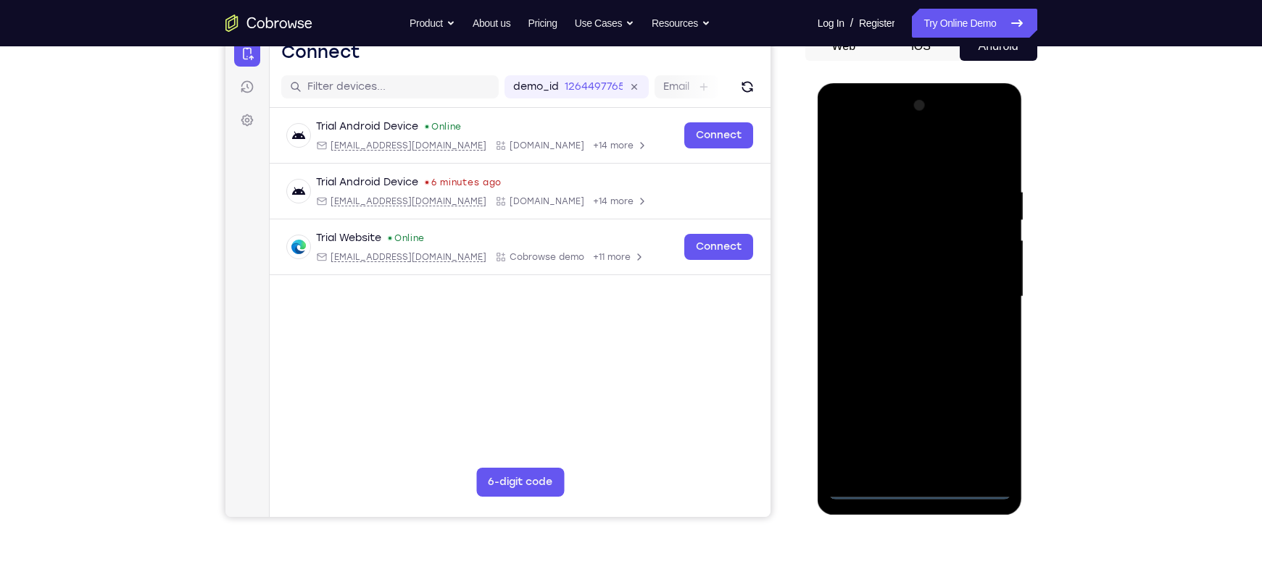
click at [925, 484] on div at bounding box center [919, 297] width 183 height 406
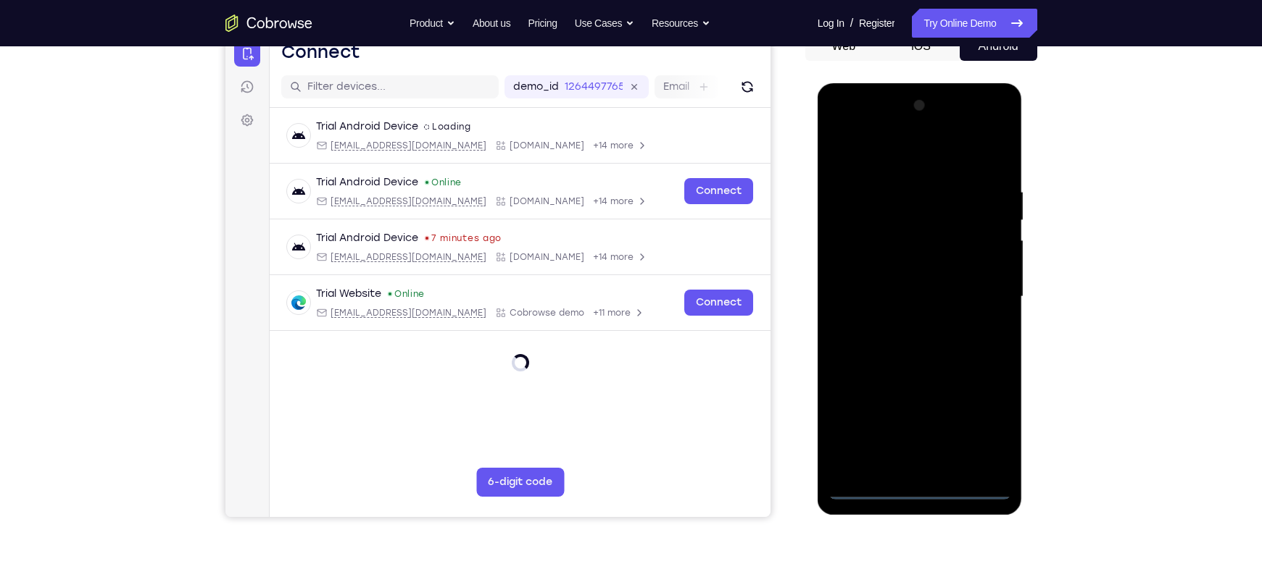
click at [923, 498] on div at bounding box center [919, 297] width 183 height 406
click at [923, 485] on div at bounding box center [919, 297] width 183 height 406
click at [924, 491] on div at bounding box center [919, 297] width 183 height 406
click at [990, 432] on div at bounding box center [919, 297] width 183 height 406
click at [871, 157] on div at bounding box center [919, 297] width 183 height 406
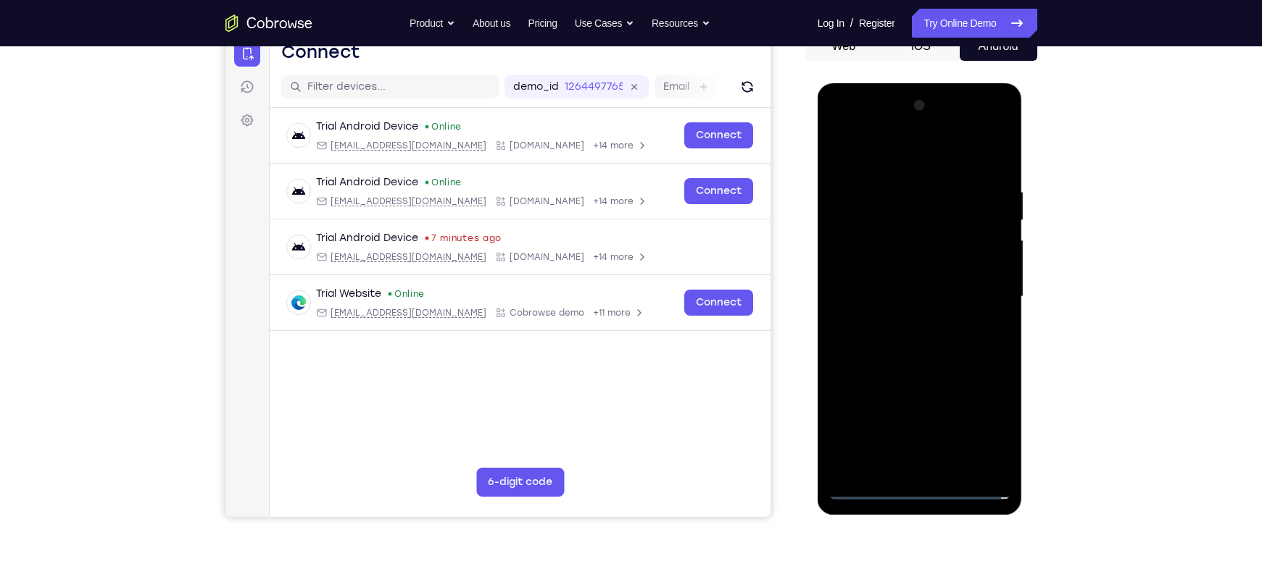
click at [977, 288] on div at bounding box center [919, 297] width 183 height 406
click at [906, 320] on div at bounding box center [919, 297] width 183 height 406
click at [875, 280] on div at bounding box center [919, 297] width 183 height 406
click at [872, 266] on div at bounding box center [919, 297] width 183 height 406
click at [869, 297] on div at bounding box center [919, 297] width 183 height 406
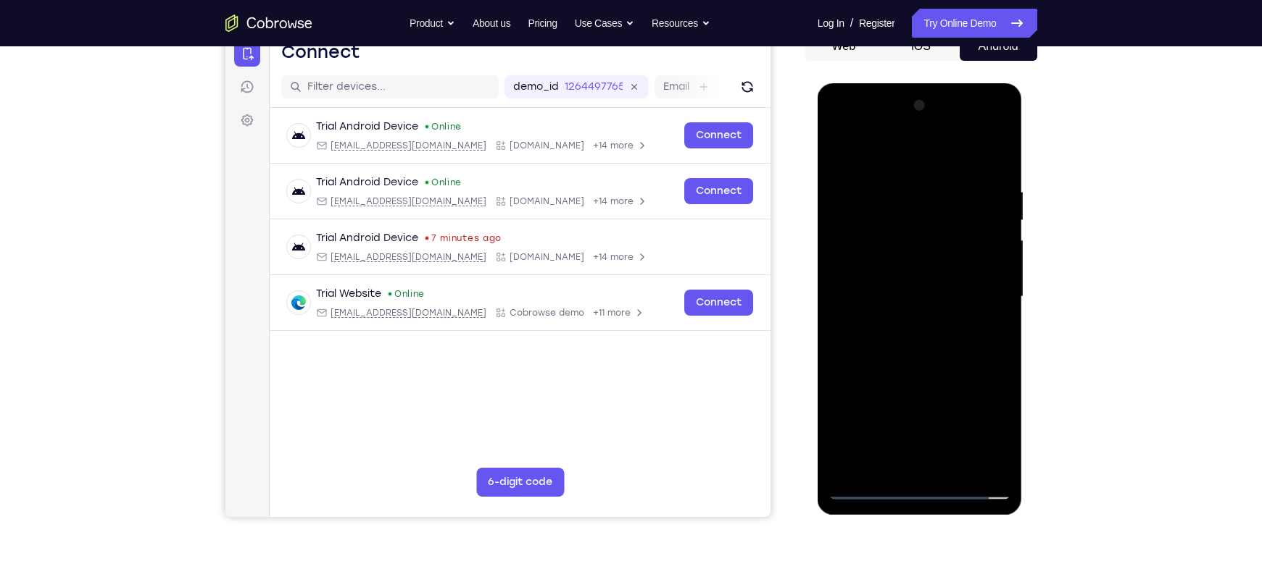
click at [870, 344] on div at bounding box center [919, 297] width 183 height 406
click at [916, 333] on div at bounding box center [919, 297] width 183 height 406
drag, startPoint x: 871, startPoint y: 166, endPoint x: 836, endPoint y: 88, distance: 85.6
click at [836, 88] on div at bounding box center [919, 299] width 205 height 432
click at [888, 344] on div at bounding box center [919, 297] width 183 height 406
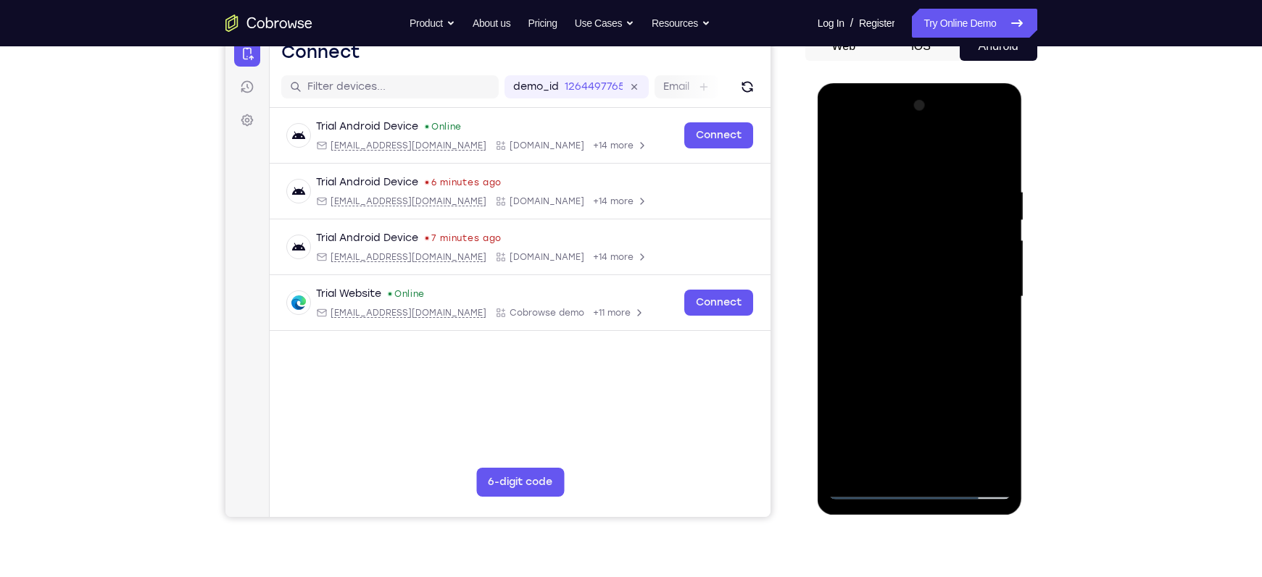
click at [997, 314] on div at bounding box center [919, 297] width 183 height 406
click at [873, 294] on div at bounding box center [919, 297] width 183 height 406
click at [905, 339] on div at bounding box center [919, 297] width 183 height 406
click at [917, 340] on div at bounding box center [919, 297] width 183 height 406
drag, startPoint x: 904, startPoint y: 229, endPoint x: 929, endPoint y: 433, distance: 205.1
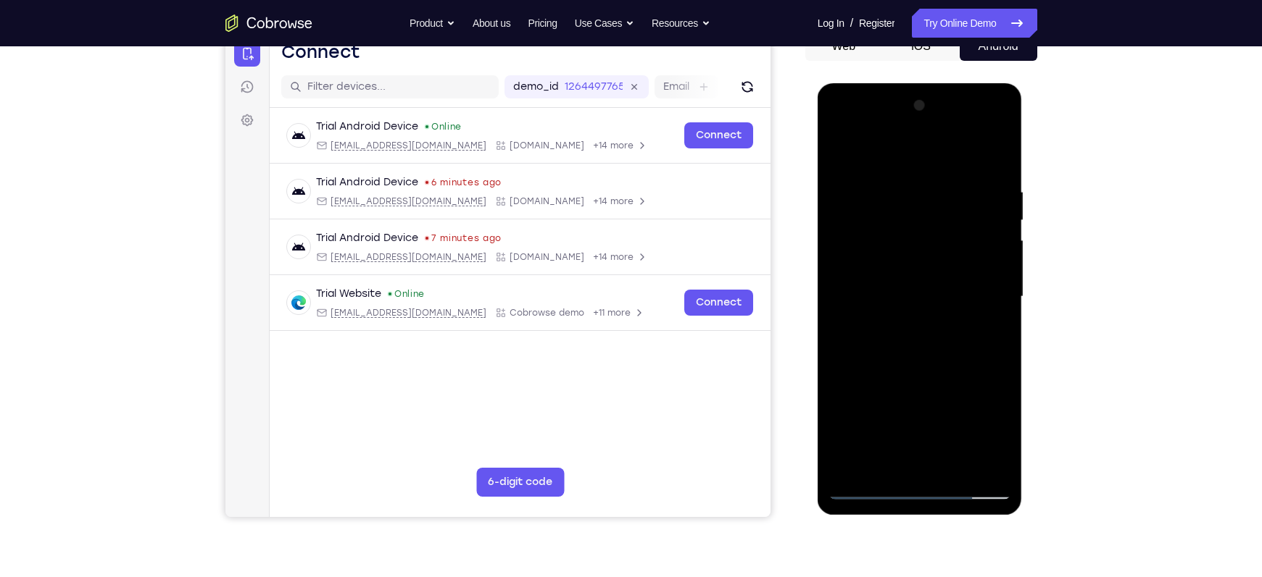
click at [929, 433] on div at bounding box center [919, 297] width 183 height 406
click at [954, 463] on div at bounding box center [919, 297] width 183 height 406
click at [999, 174] on div at bounding box center [919, 297] width 183 height 406
click at [956, 463] on div at bounding box center [919, 297] width 183 height 406
click at [925, 375] on div at bounding box center [919, 297] width 183 height 406
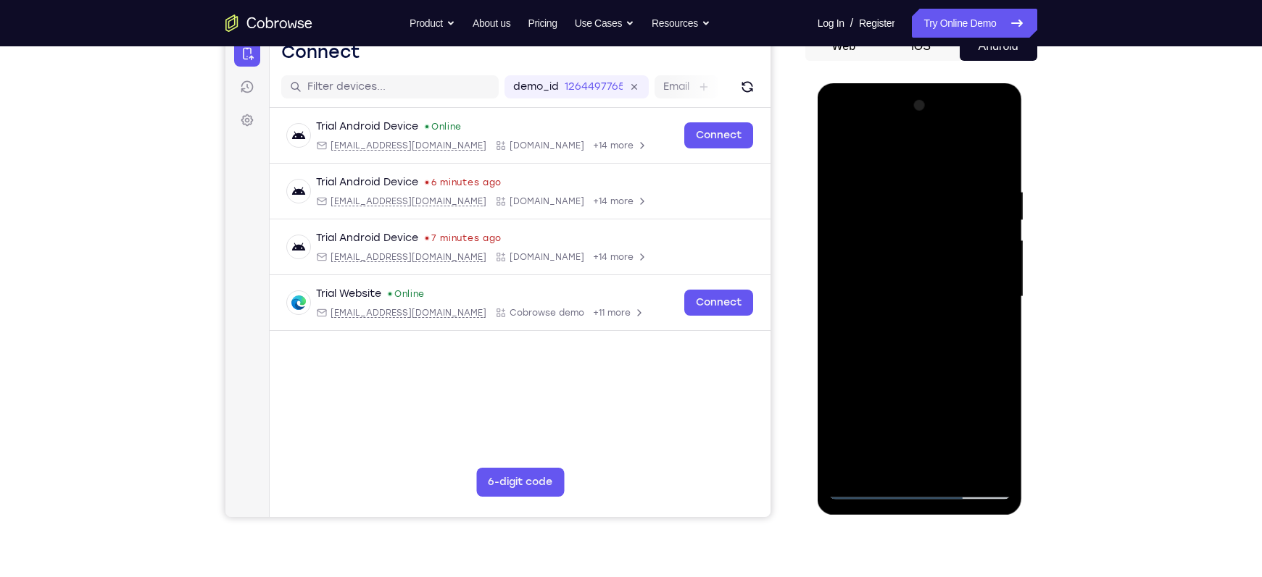
click at [843, 150] on div at bounding box center [919, 297] width 183 height 406
click at [904, 187] on div at bounding box center [919, 297] width 183 height 406
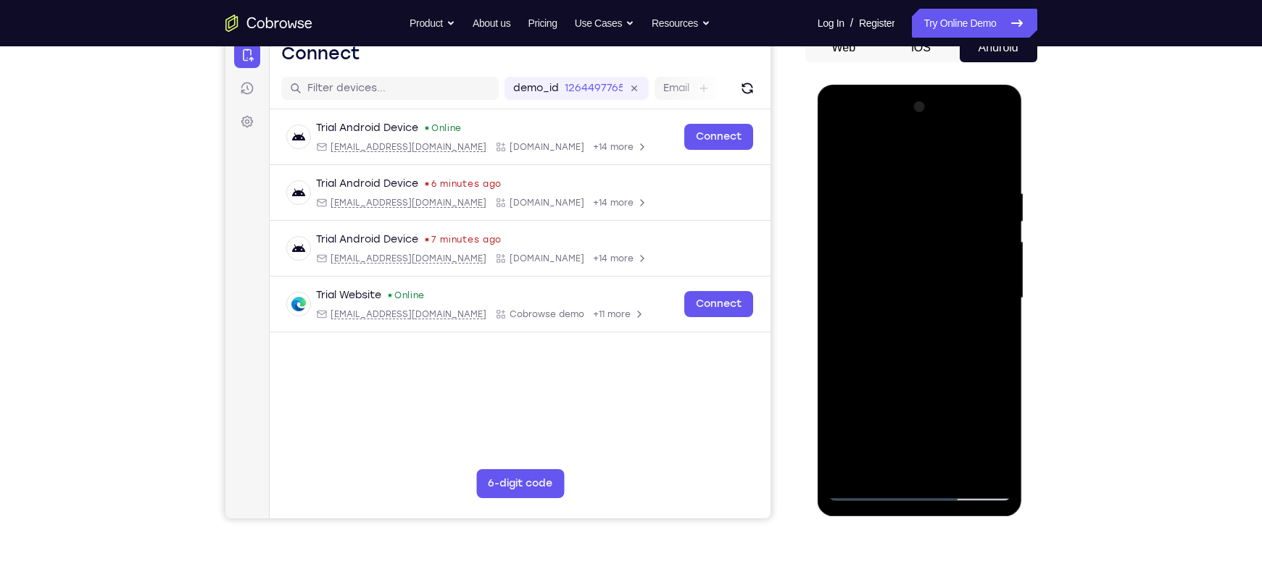
click at [977, 465] on div at bounding box center [919, 299] width 183 height 406
click at [997, 380] on div at bounding box center [919, 299] width 183 height 406
